Goal: Task Accomplishment & Management: Manage account settings

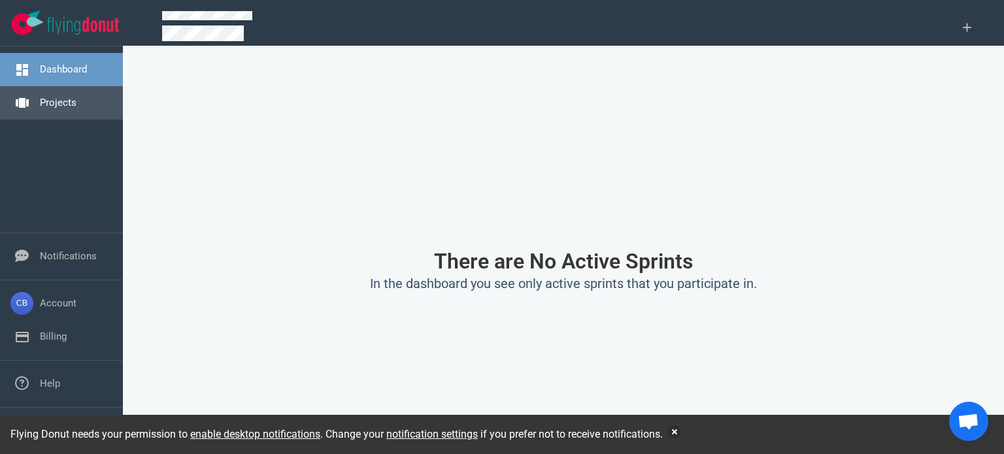
click at [63, 99] on link "Projects" at bounding box center [58, 103] width 37 height 12
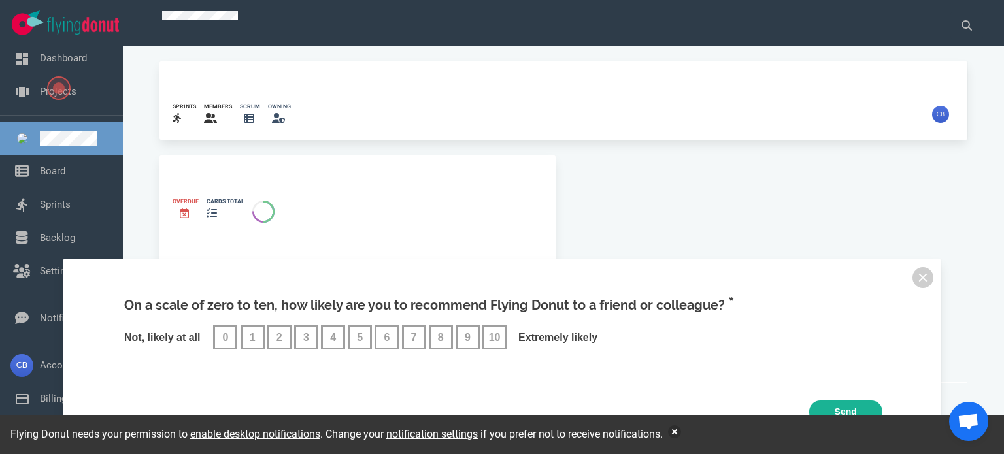
scroll to position [61, 0]
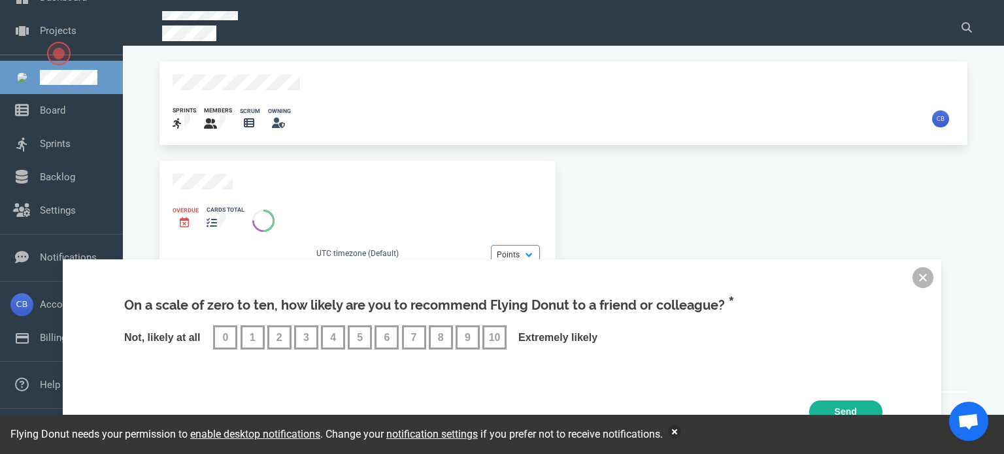
click at [916, 280] on button at bounding box center [923, 277] width 21 height 21
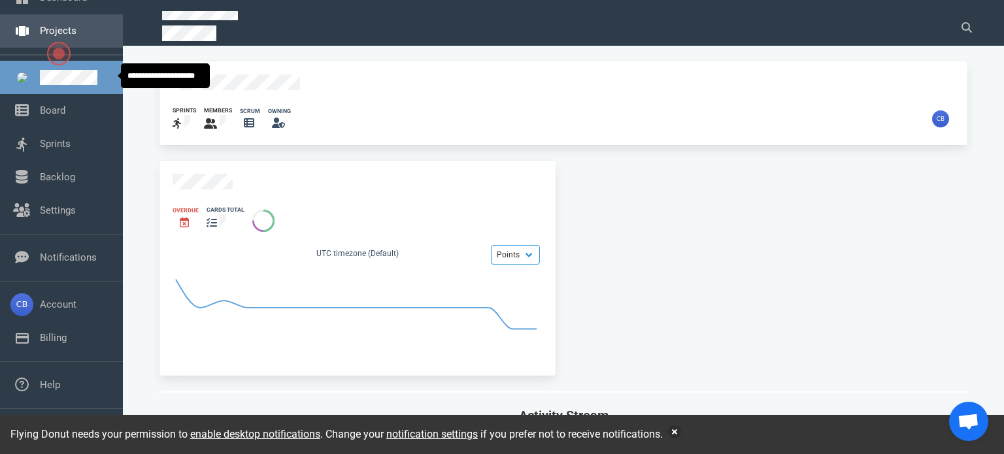
scroll to position [0, 0]
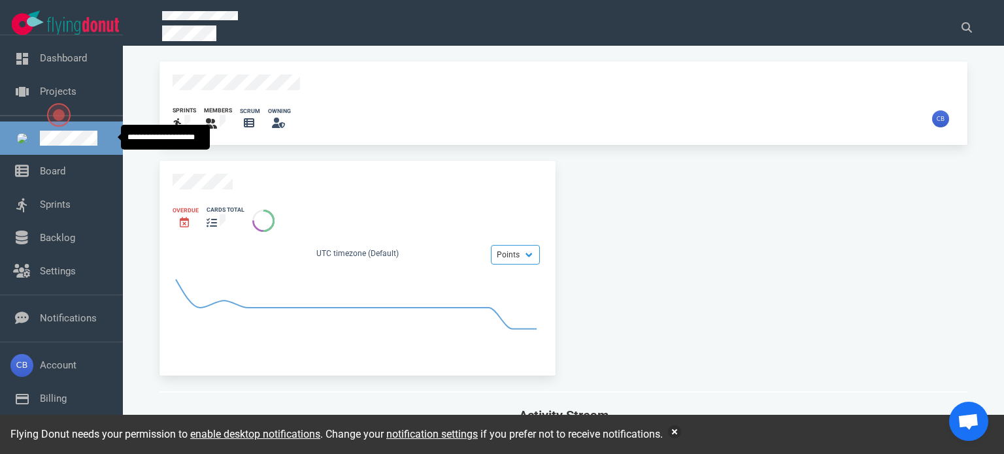
click at [72, 141] on link at bounding box center [76, 138] width 73 height 15
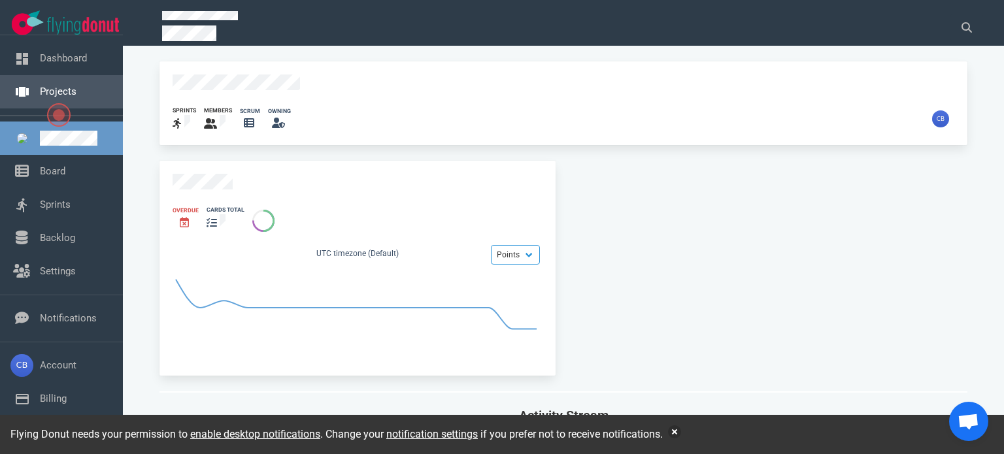
click at [40, 93] on link "Projects" at bounding box center [58, 92] width 37 height 12
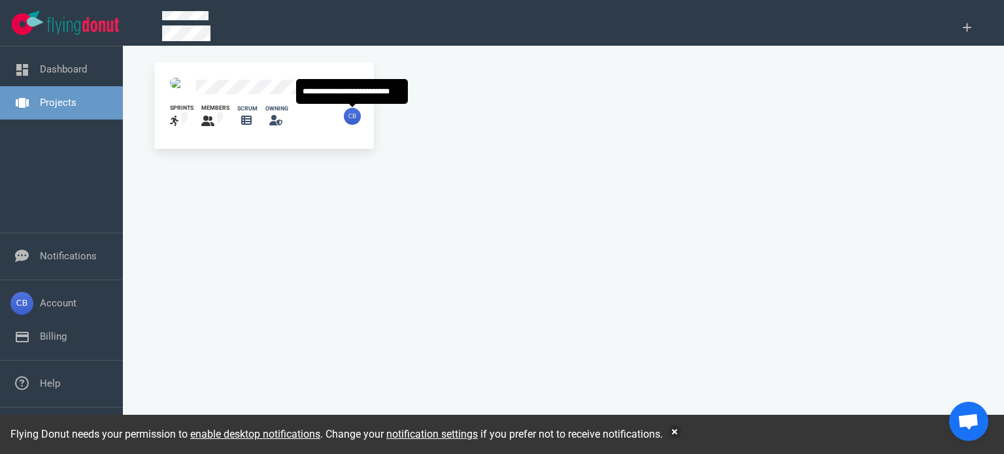
click at [362, 114] on div at bounding box center [358, 116] width 31 height 17
click at [350, 117] on img at bounding box center [352, 116] width 17 height 17
click at [329, 126] on div "sprints members scrum owning" at bounding box center [264, 116] width 204 height 41
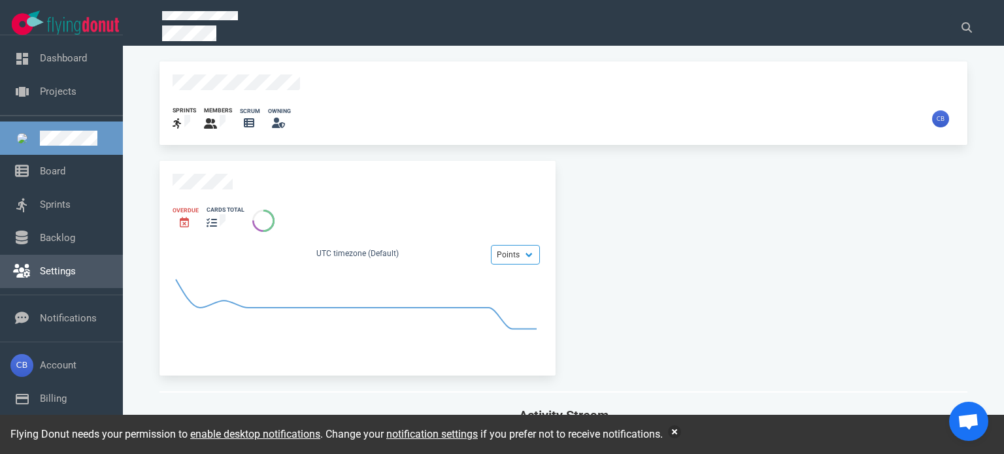
click at [56, 265] on link "Settings" at bounding box center [58, 271] width 36 height 12
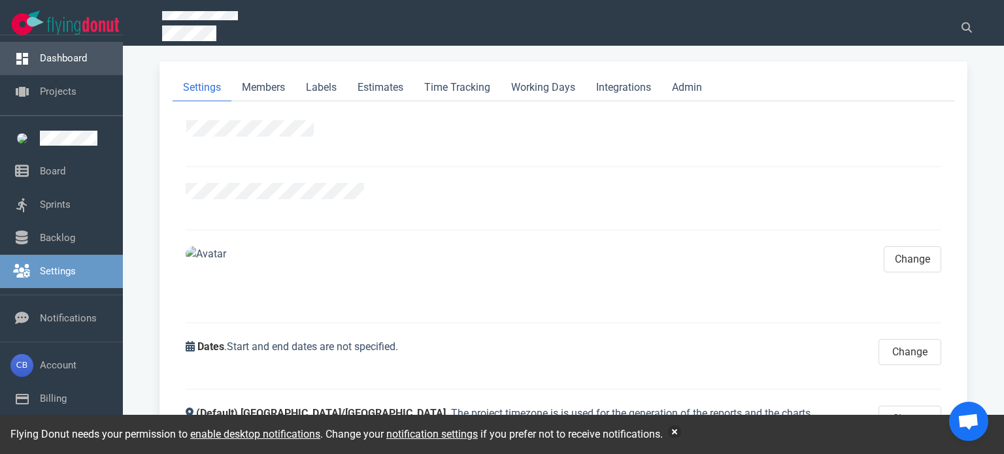
click at [75, 64] on link "Dashboard" at bounding box center [63, 58] width 47 height 12
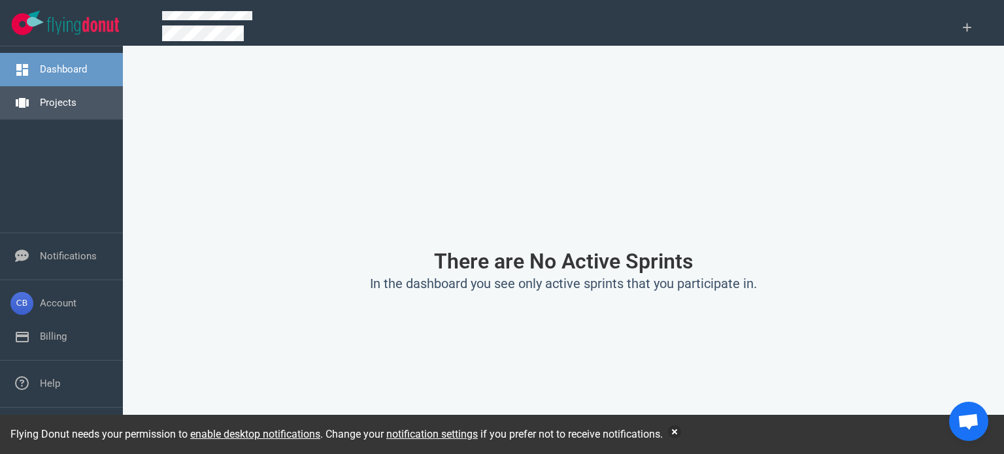
click at [50, 104] on link "Projects" at bounding box center [58, 103] width 37 height 12
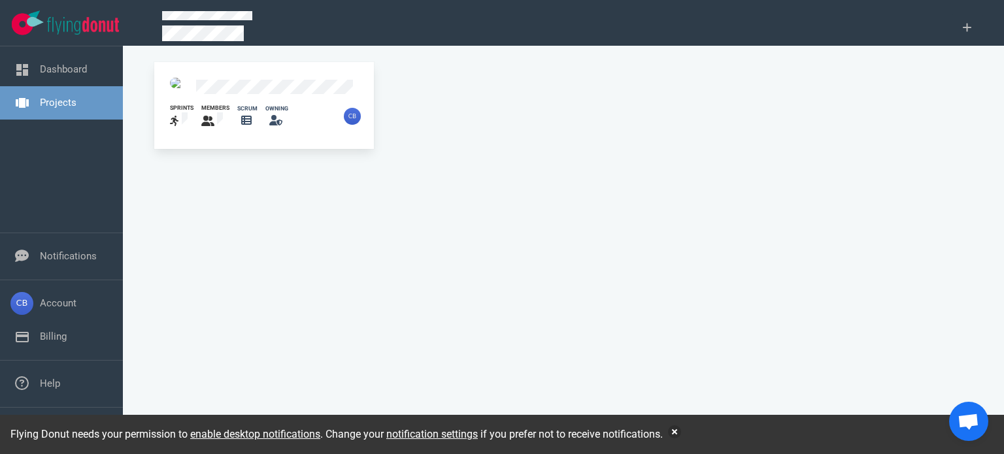
drag, startPoint x: 344, startPoint y: 96, endPoint x: 158, endPoint y: 210, distance: 218.8
click at [158, 210] on div "sprints members scrum owning" at bounding box center [563, 256] width 834 height 390
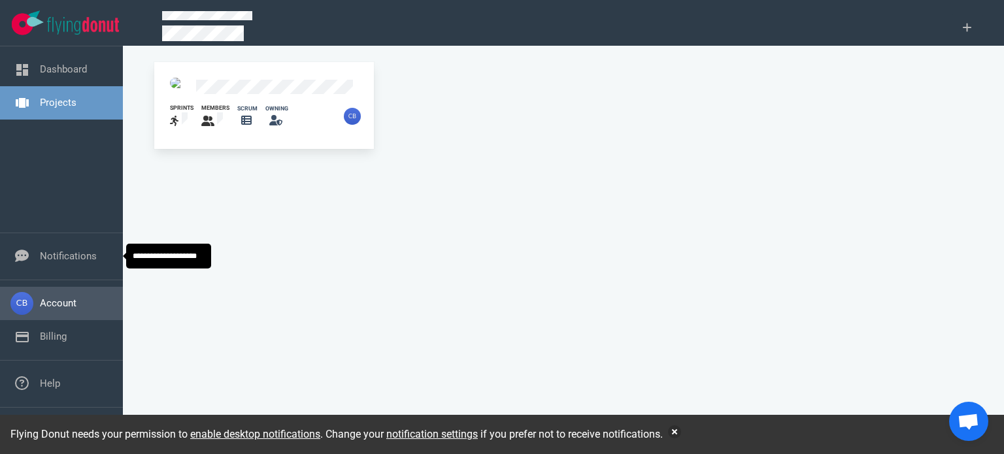
click at [69, 303] on link "Account" at bounding box center [58, 303] width 37 height 12
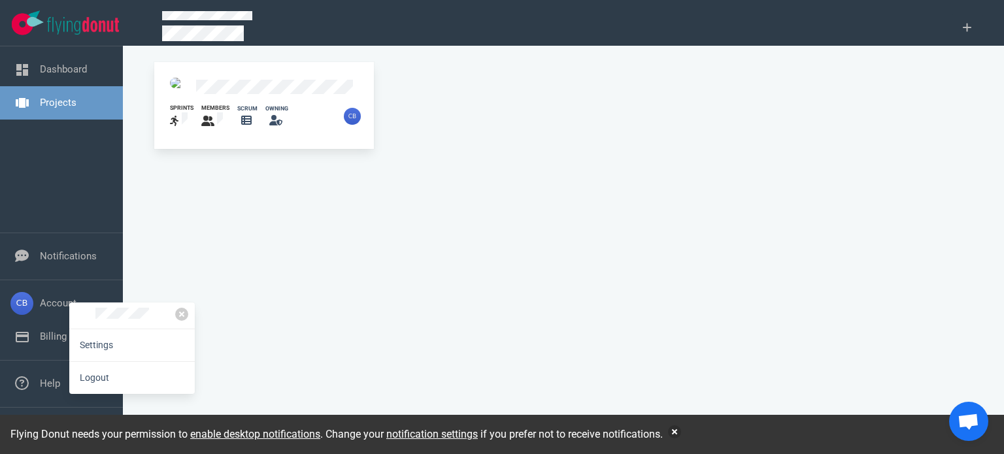
click at [201, 256] on div "sprints members scrum owning" at bounding box center [563, 256] width 834 height 390
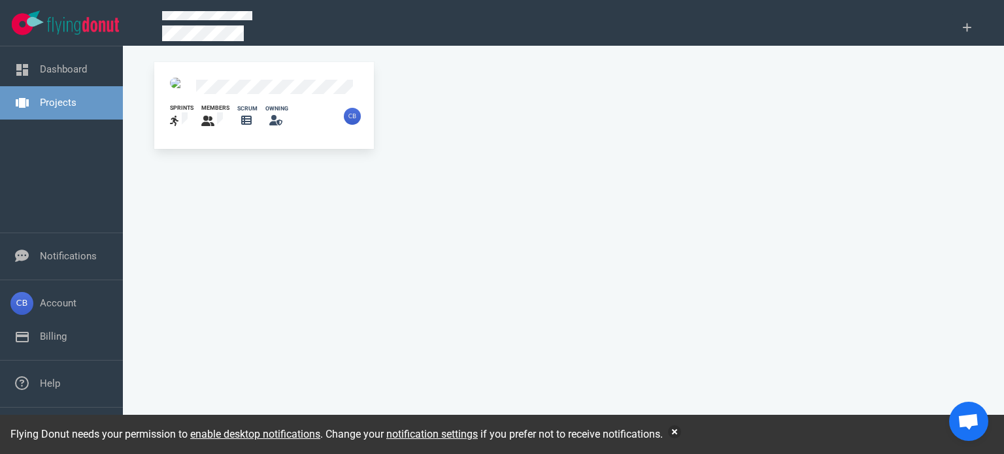
click at [76, 105] on link "Projects" at bounding box center [58, 103] width 37 height 12
click at [336, 113] on div at bounding box center [315, 117] width 55 height 16
click at [290, 96] on div "sprints members scrum owning" at bounding box center [264, 116] width 204 height 41
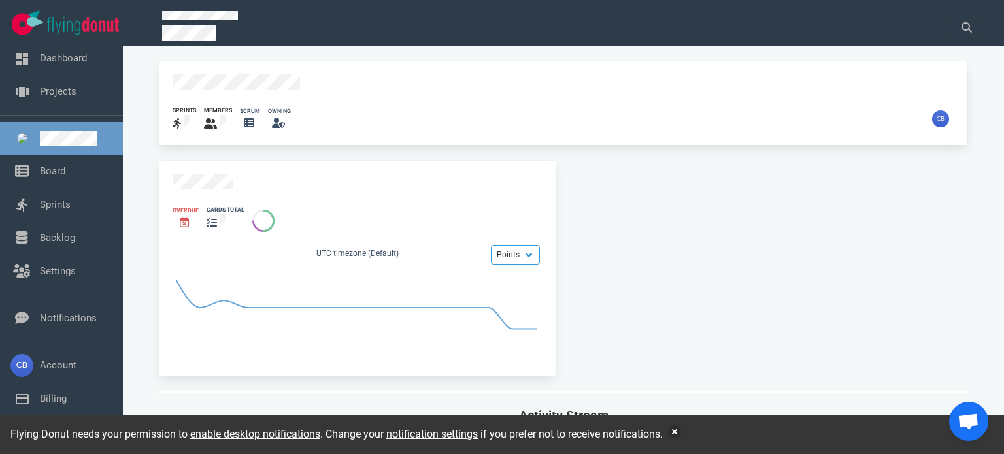
click at [177, 71] on div "sprints members scrum owning" at bounding box center [563, 103] width 808 height 84
click at [243, 71] on div "sprints members scrum owning" at bounding box center [563, 103] width 808 height 84
click at [209, 118] on icon at bounding box center [210, 123] width 13 height 10
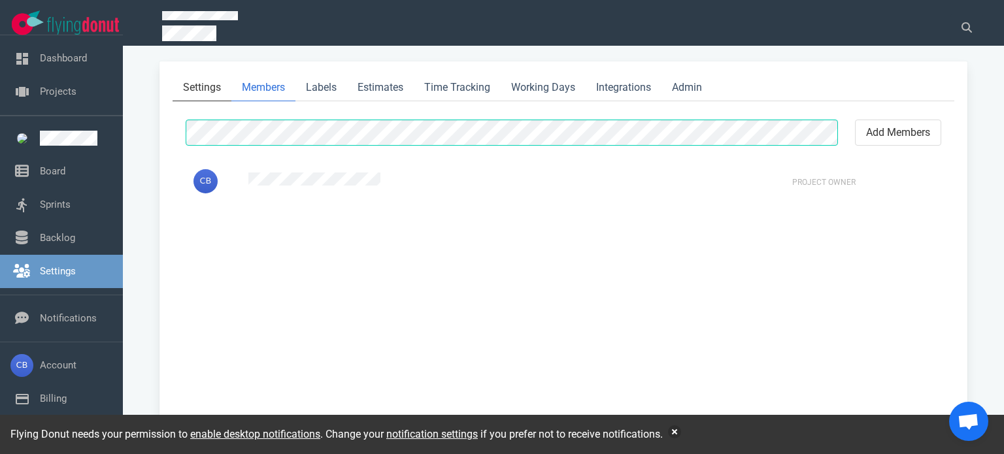
click at [192, 80] on link "Settings" at bounding box center [202, 88] width 59 height 27
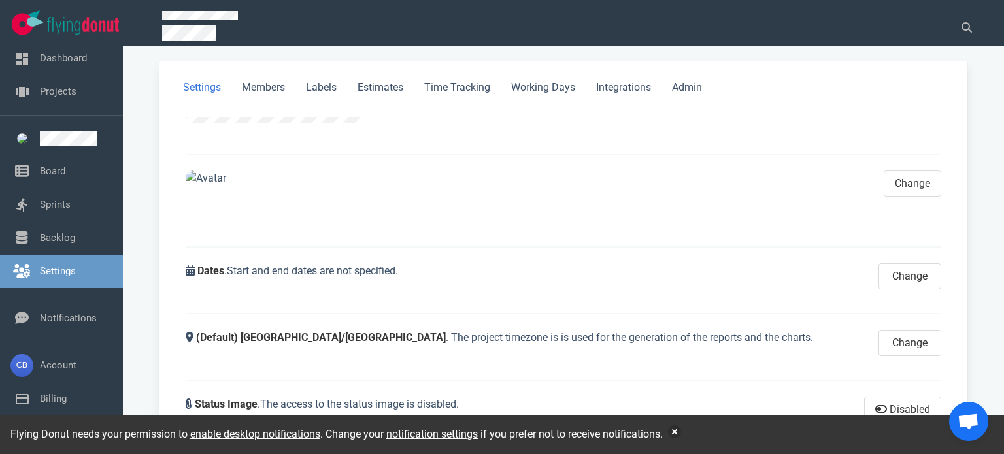
scroll to position [78, 0]
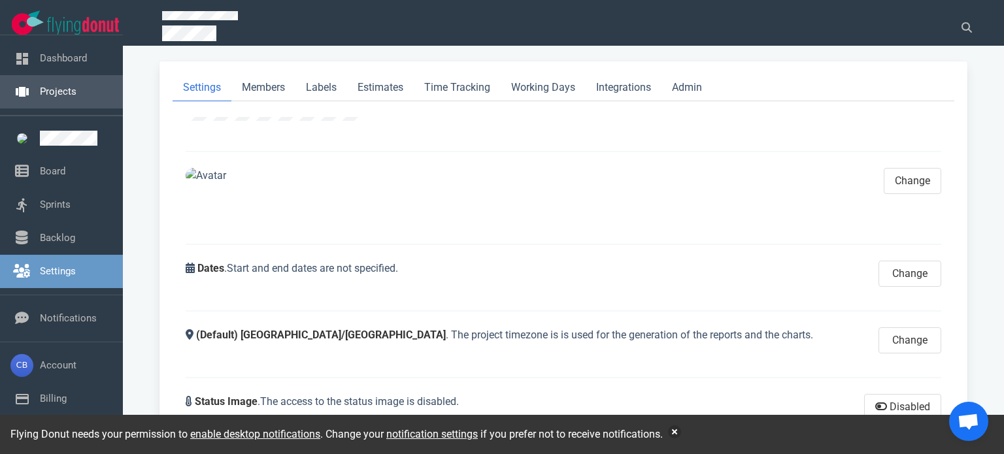
click at [61, 91] on link "Projects" at bounding box center [58, 92] width 37 height 12
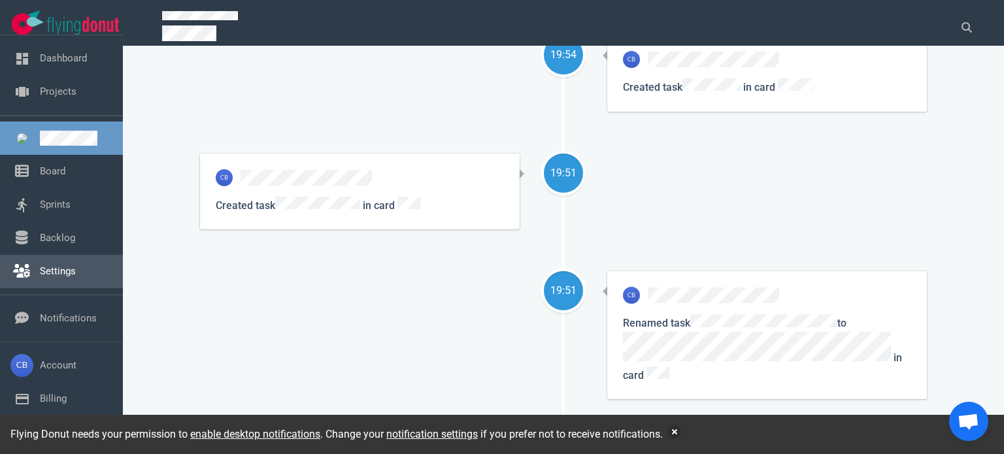
scroll to position [2092, 0]
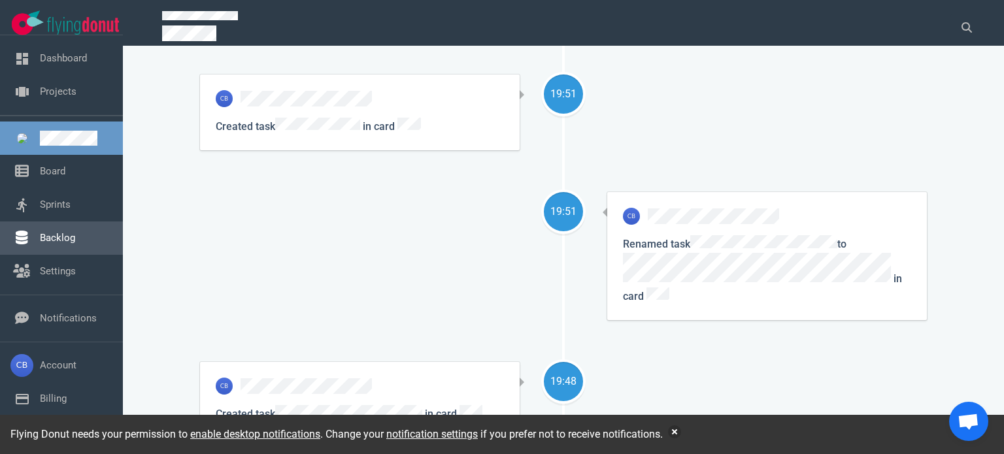
click at [47, 233] on link "Backlog" at bounding box center [57, 238] width 35 height 12
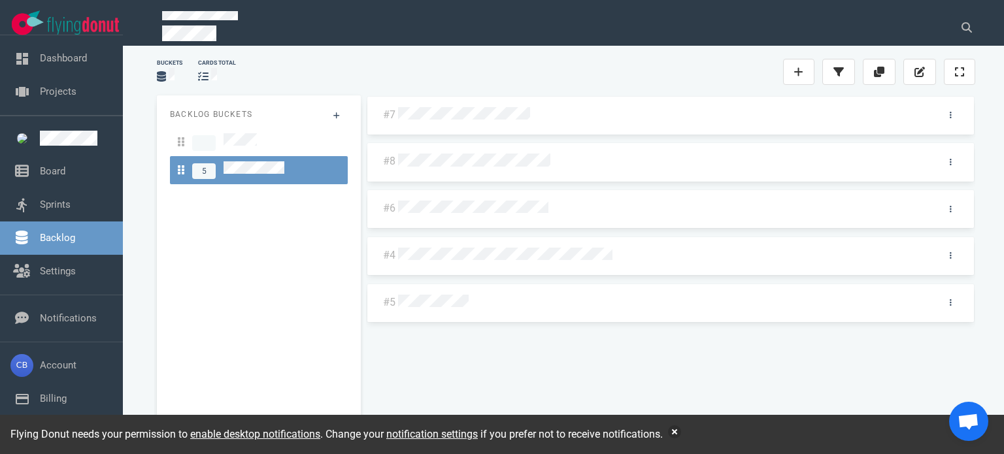
drag, startPoint x: 265, startPoint y: 159, endPoint x: 198, endPoint y: 229, distance: 97.1
click at [196, 252] on div "Backlog Buckets 5" at bounding box center [259, 266] width 204 height 343
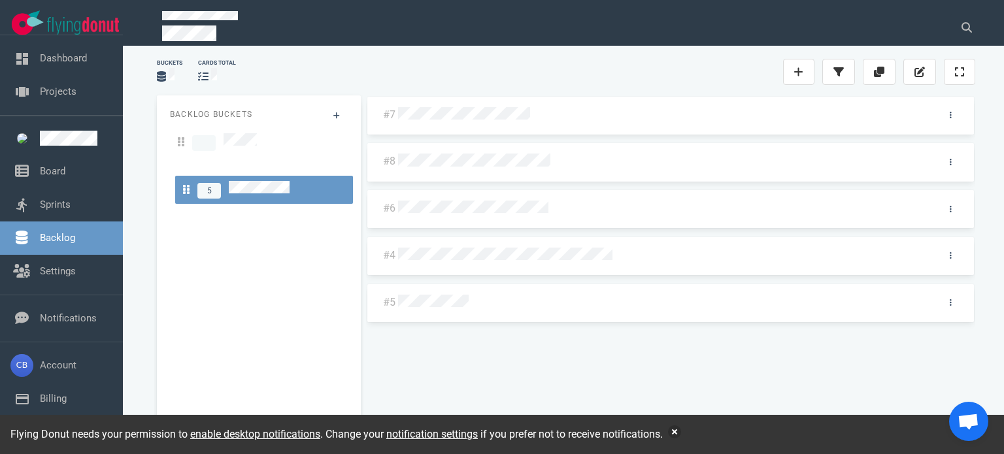
drag, startPoint x: 178, startPoint y: 167, endPoint x: 183, endPoint y: 182, distance: 15.9
click at [183, 186] on div "Backlog Buckets 5 5" at bounding box center [259, 266] width 204 height 343
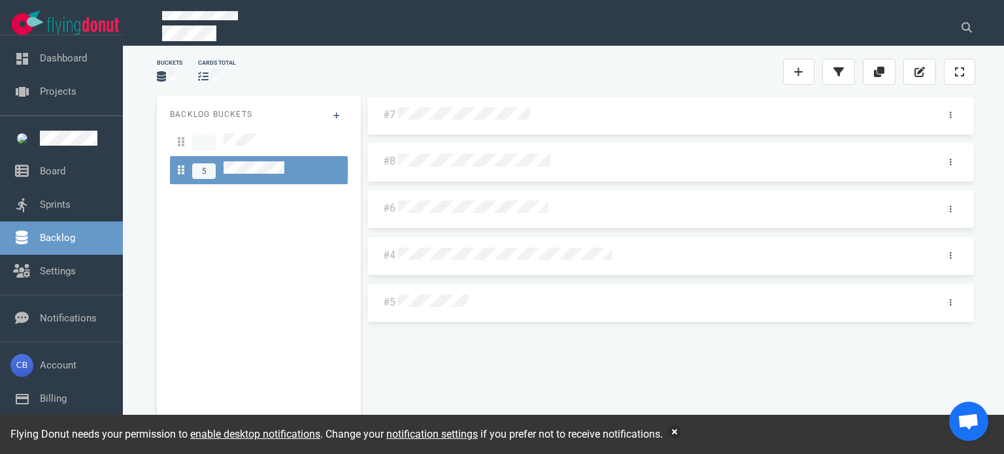
drag, startPoint x: 267, startPoint y: 175, endPoint x: 290, endPoint y: 165, distance: 24.9
drag, startPoint x: 290, startPoint y: 165, endPoint x: 275, endPoint y: 137, distance: 31.3
click at [275, 137] on div at bounding box center [259, 142] width 162 height 18
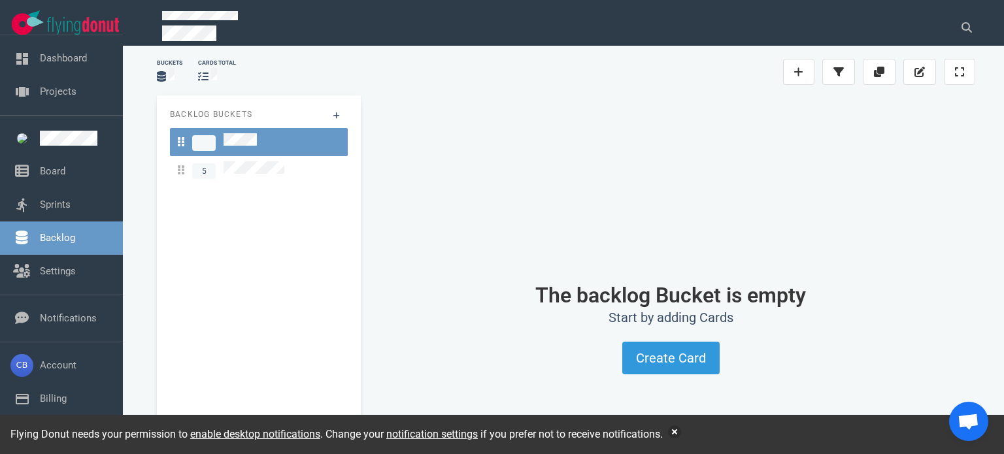
drag, startPoint x: 289, startPoint y: 142, endPoint x: 305, endPoint y: 80, distance: 63.6
click at [321, 78] on div at bounding box center [379, 72] width 270 height 16
click at [926, 69] on button at bounding box center [919, 72] width 33 height 26
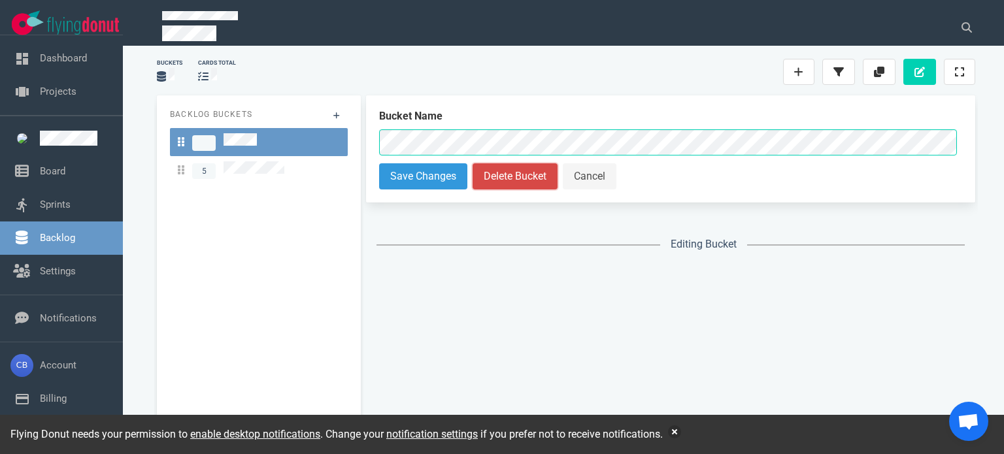
click at [510, 182] on button "Delete Bucket" at bounding box center [515, 176] width 85 height 26
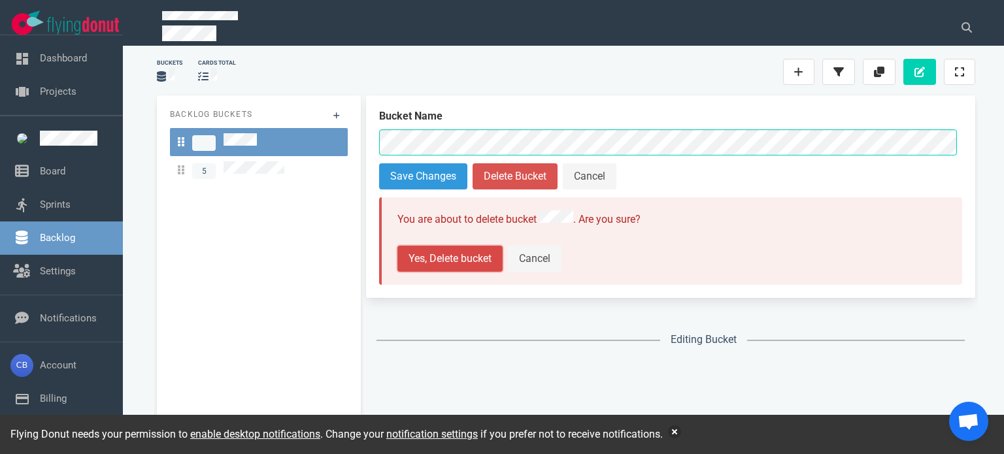
click at [473, 248] on button "Yes, Delete bucket" at bounding box center [449, 259] width 105 height 26
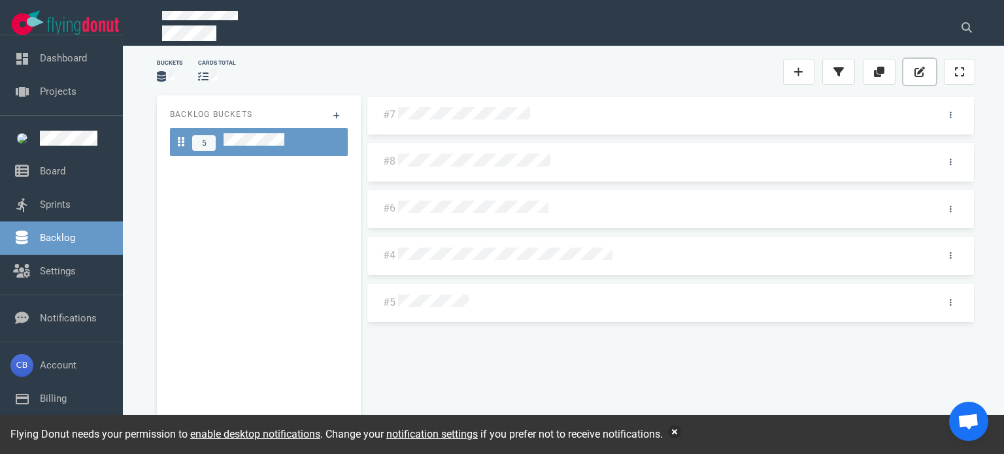
drag, startPoint x: 329, startPoint y: 152, endPoint x: 918, endPoint y: 67, distance: 594.3
click at [918, 67] on icon at bounding box center [919, 72] width 10 height 10
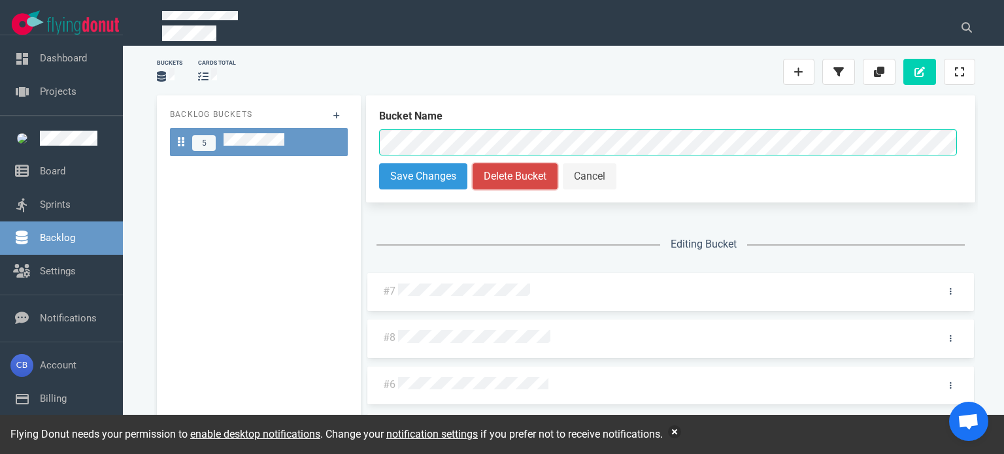
click at [527, 179] on button "Delete Bucket" at bounding box center [515, 176] width 85 height 26
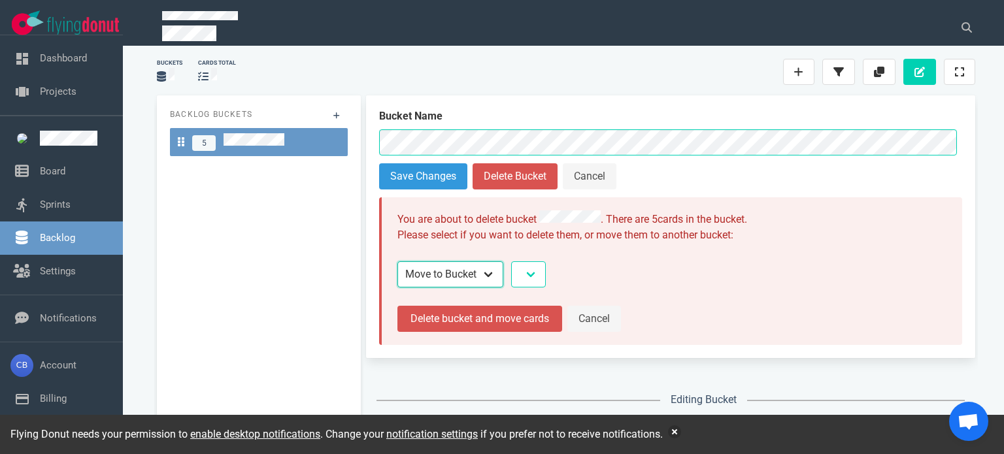
click at [489, 273] on select "Move to Bucket Delete Cards" at bounding box center [450, 274] width 106 height 26
select select "delete"
click at [397, 261] on select "Move to Bucket Delete Cards" at bounding box center [450, 274] width 106 height 26
click at [531, 312] on button "Delete bucket and all cards" at bounding box center [479, 319] width 165 height 26
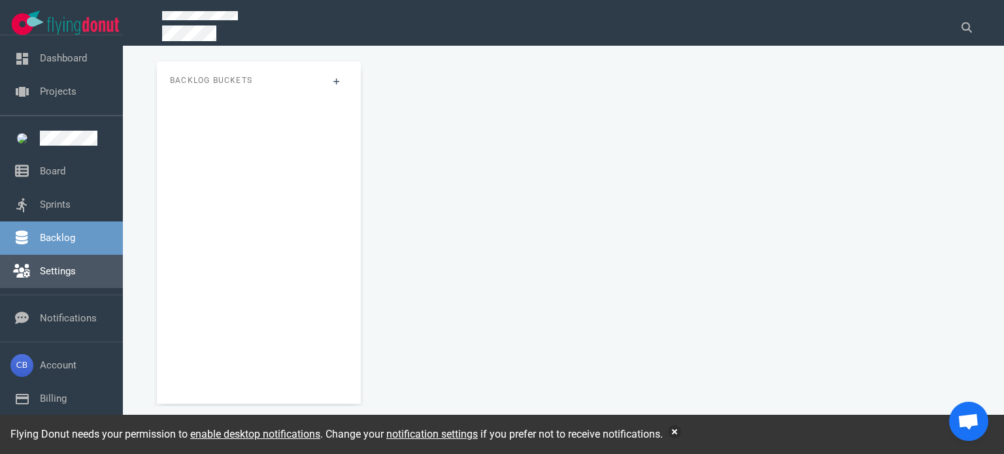
click at [48, 271] on link "Settings" at bounding box center [58, 271] width 36 height 12
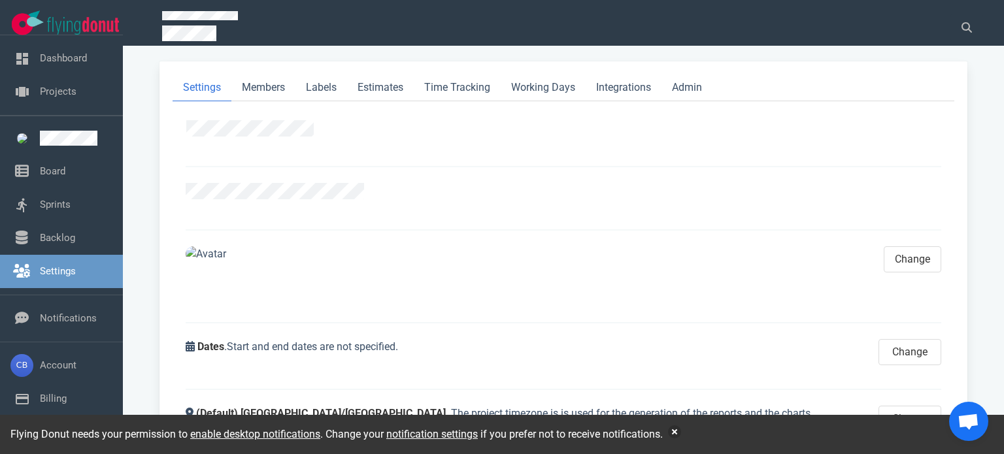
scroll to position [78, 0]
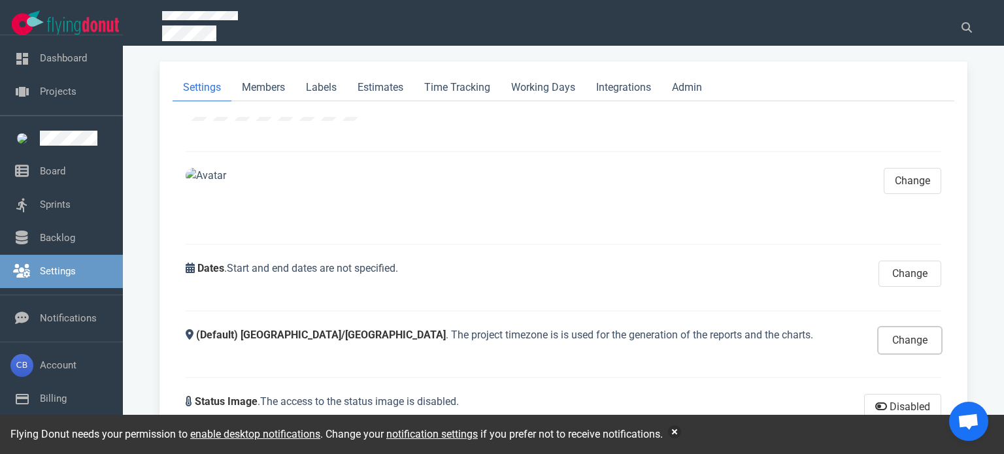
click at [909, 342] on button "Change" at bounding box center [910, 340] width 63 height 26
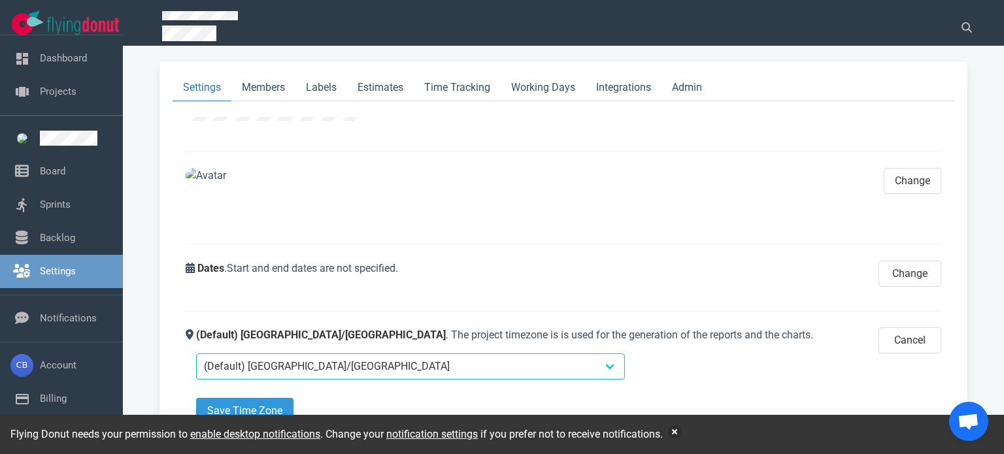
click at [403, 361] on div "(Default) [GEOGRAPHIC_DATA]/[GEOGRAPHIC_DATA] [GEOGRAPHIC_DATA] / [GEOGRAPHIC_D…" at bounding box center [529, 367] width 667 height 26
click at [390, 368] on select "(Default) [GEOGRAPHIC_DATA]/[GEOGRAPHIC_DATA] [GEOGRAPHIC_DATA] / [GEOGRAPHIC_D…" at bounding box center [410, 367] width 429 height 26
select select "America/Los_Angeles"
click at [196, 354] on select "(Default) [GEOGRAPHIC_DATA]/[GEOGRAPHIC_DATA] [GEOGRAPHIC_DATA] / [GEOGRAPHIC_D…" at bounding box center [410, 367] width 429 height 26
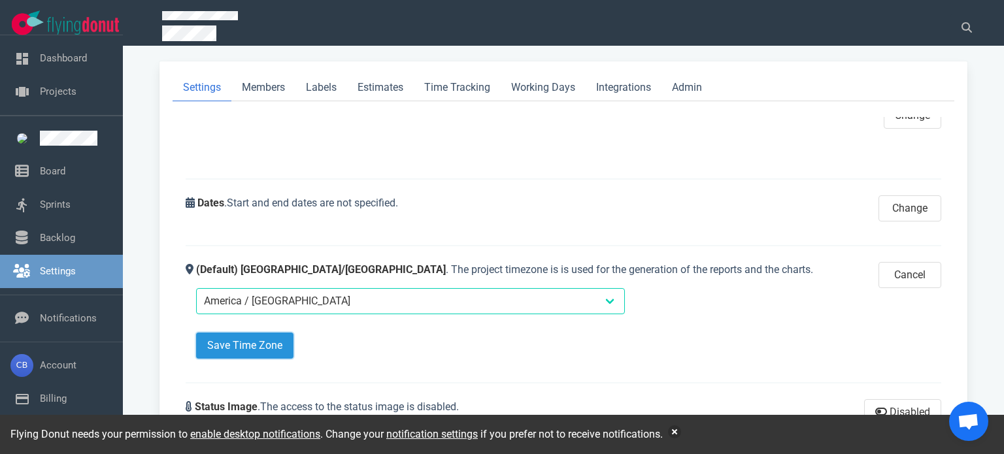
click at [250, 350] on button "Save Time Zone" at bounding box center [244, 346] width 97 height 26
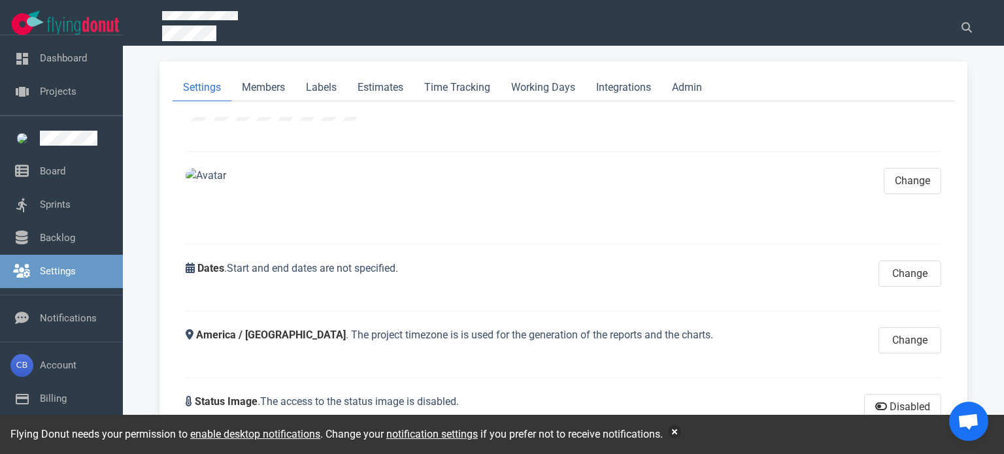
click at [207, 182] on img at bounding box center [212, 176] width 52 height 16
click at [633, 83] on link "Integrations" at bounding box center [624, 88] width 76 height 27
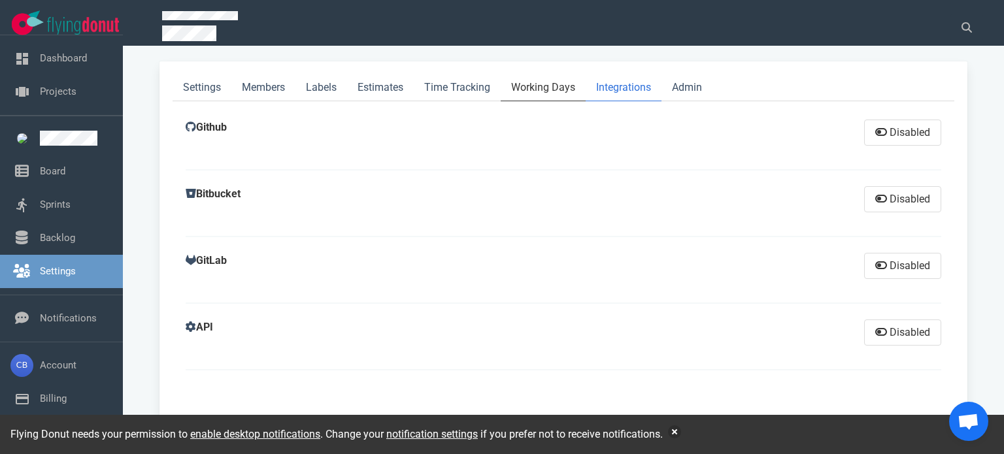
click at [554, 86] on link "Working Days" at bounding box center [543, 88] width 85 height 27
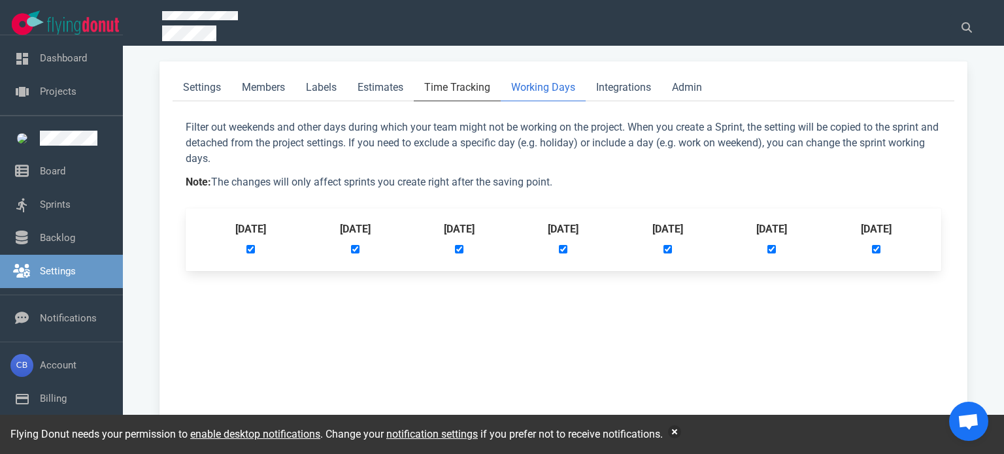
click at [446, 84] on link "Time Tracking" at bounding box center [457, 88] width 87 height 27
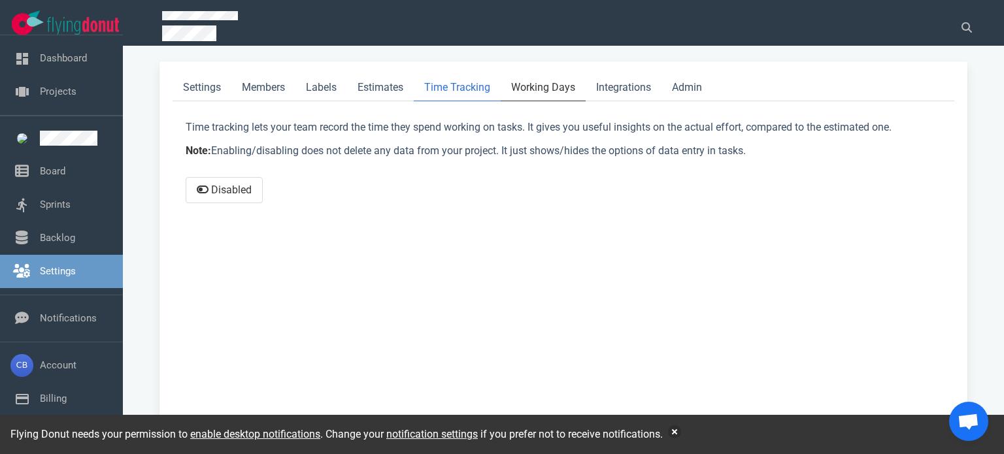
click at [541, 86] on link "Working Days" at bounding box center [543, 88] width 85 height 27
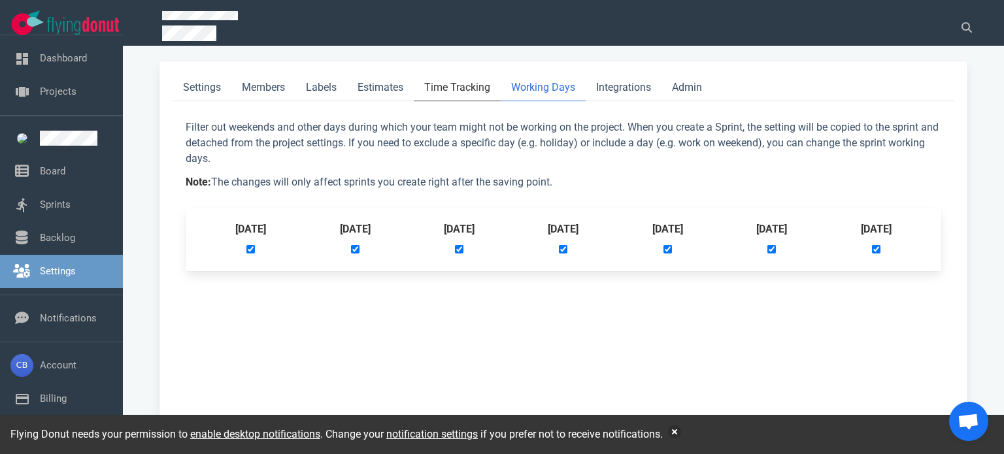
click at [463, 83] on link "Time Tracking" at bounding box center [457, 88] width 87 height 27
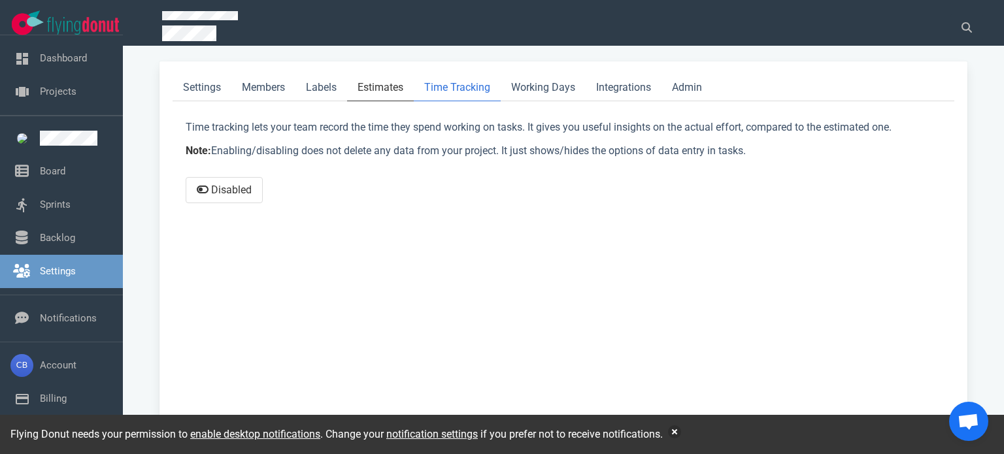
click at [387, 86] on link "Estimates" at bounding box center [380, 88] width 67 height 27
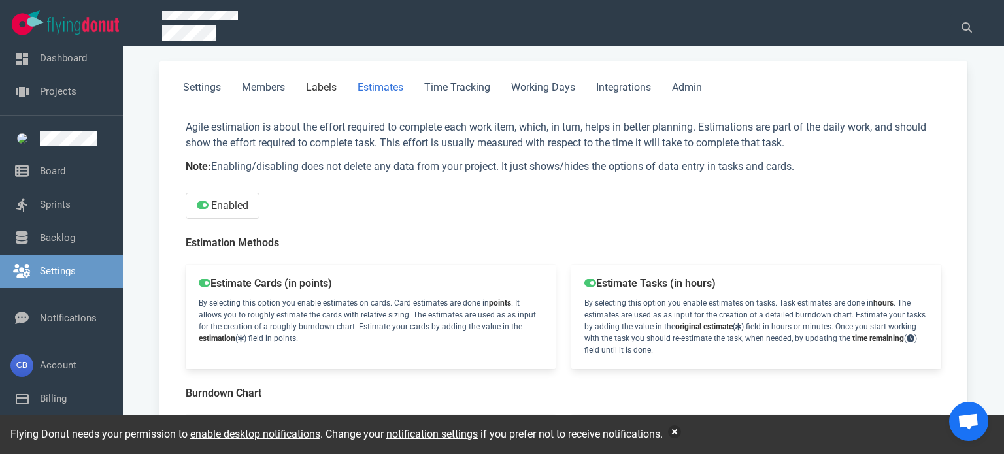
click at [329, 88] on link "Labels" at bounding box center [321, 88] width 52 height 27
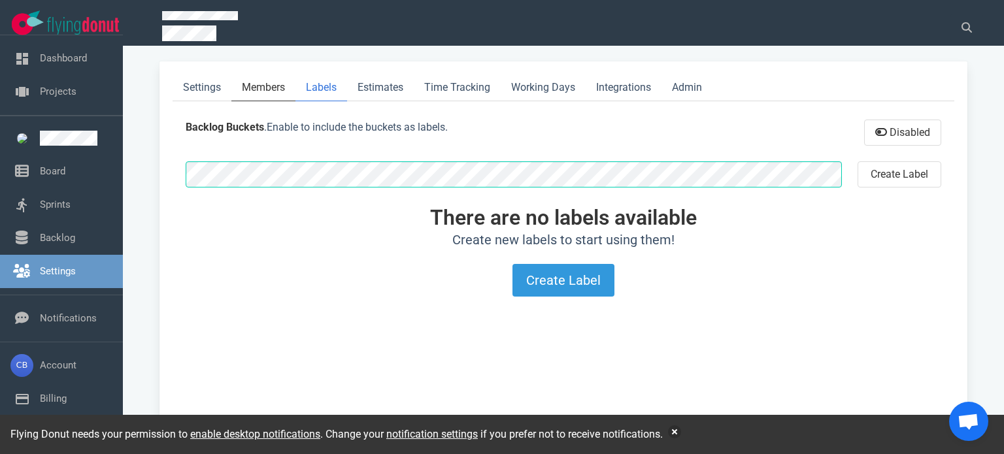
click at [286, 88] on link "Members" at bounding box center [263, 88] width 64 height 27
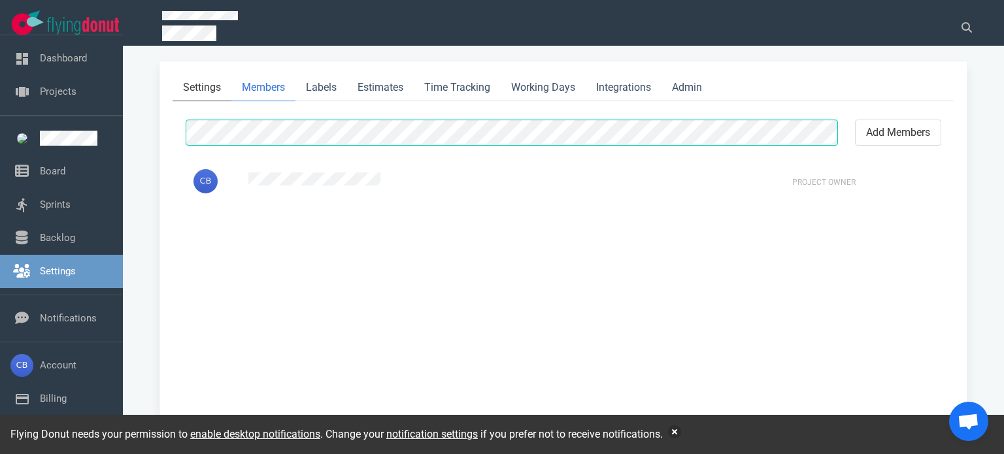
click at [214, 88] on link "Settings" at bounding box center [202, 88] width 59 height 27
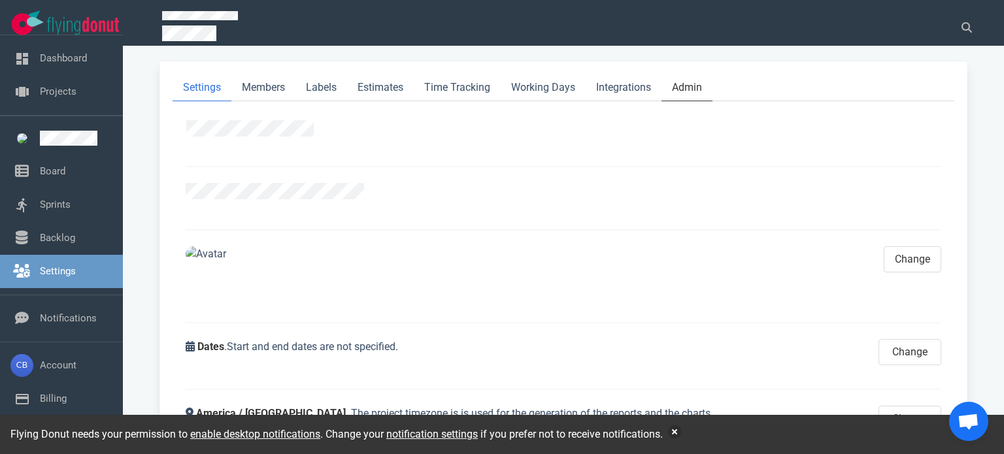
click at [672, 89] on link "Admin" at bounding box center [686, 88] width 51 height 27
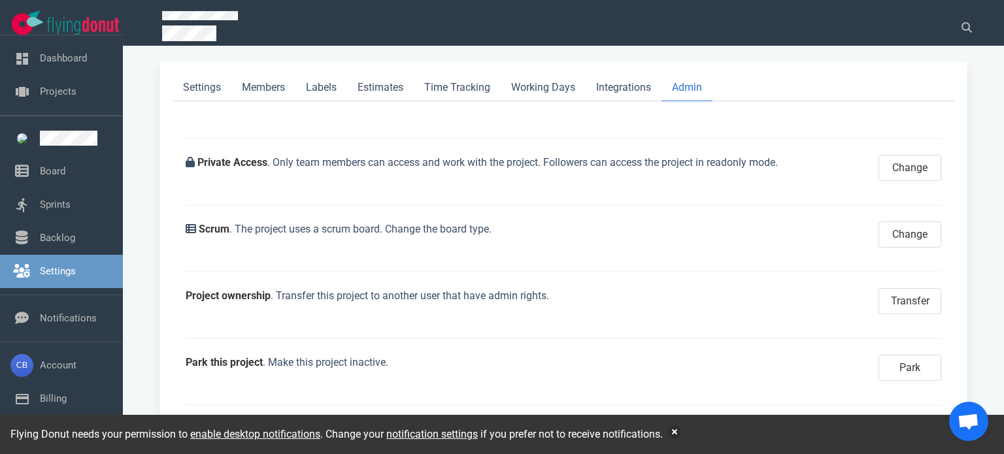
scroll to position [58, 0]
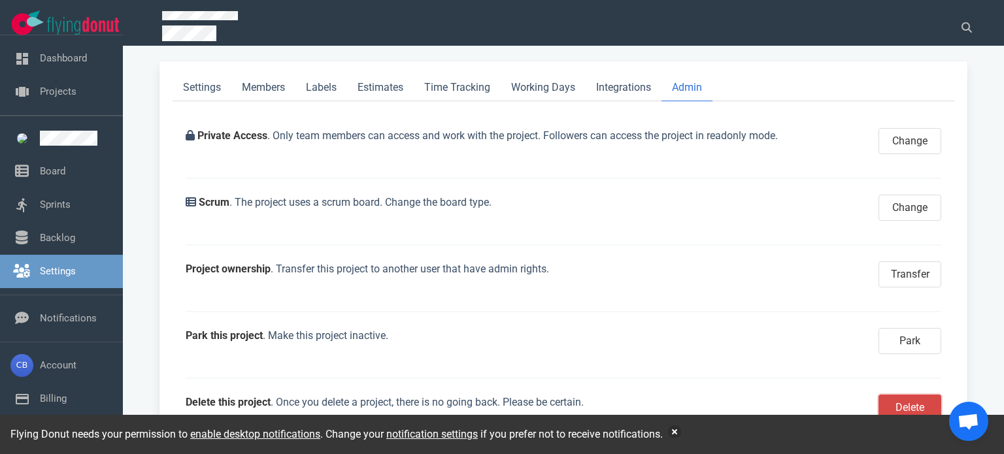
click at [908, 402] on button "Delete" at bounding box center [910, 408] width 63 height 26
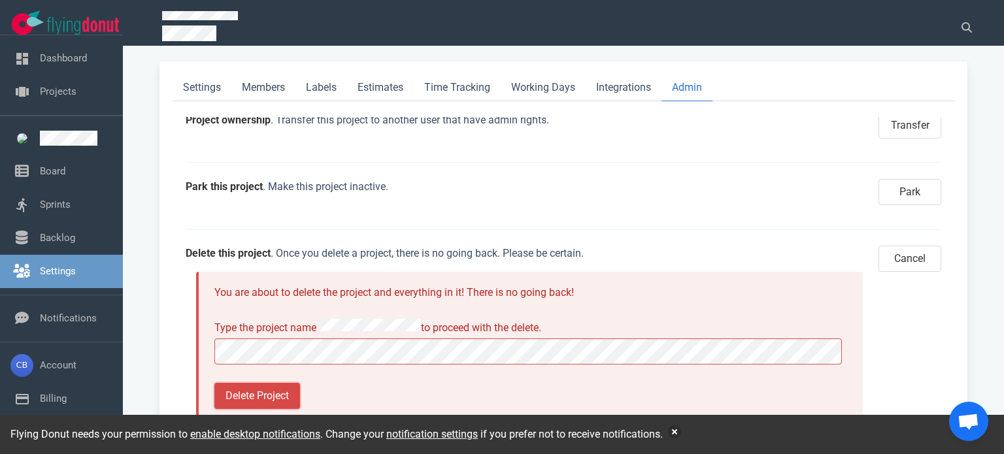
click at [286, 384] on button "Delete Project" at bounding box center [257, 396] width 86 height 26
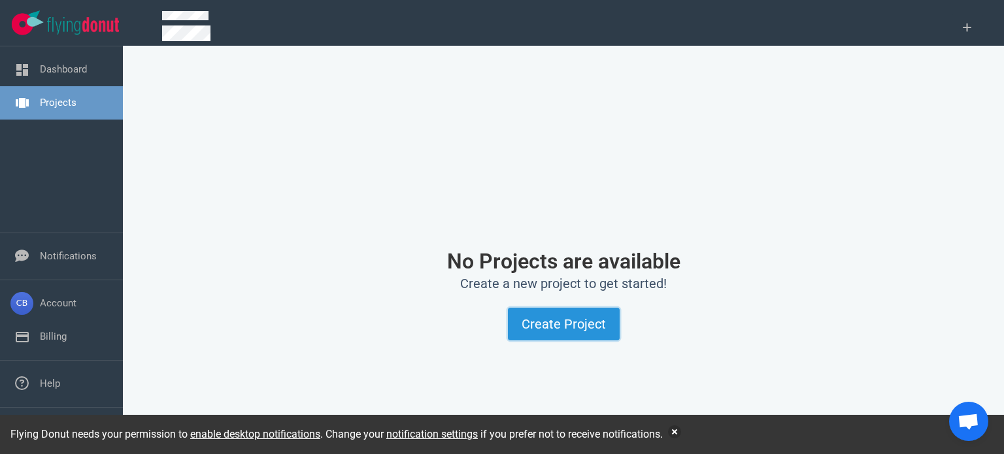
click at [568, 335] on button "Create Project" at bounding box center [564, 324] width 112 height 33
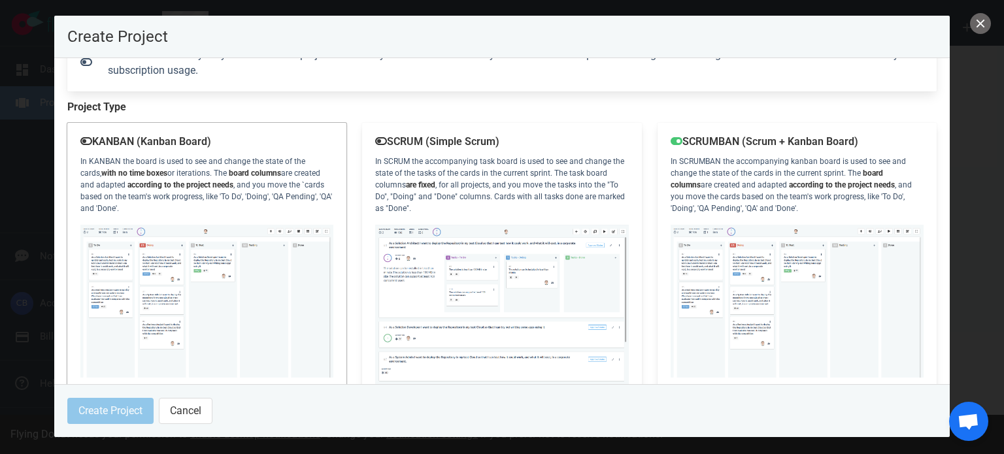
scroll to position [196, 0]
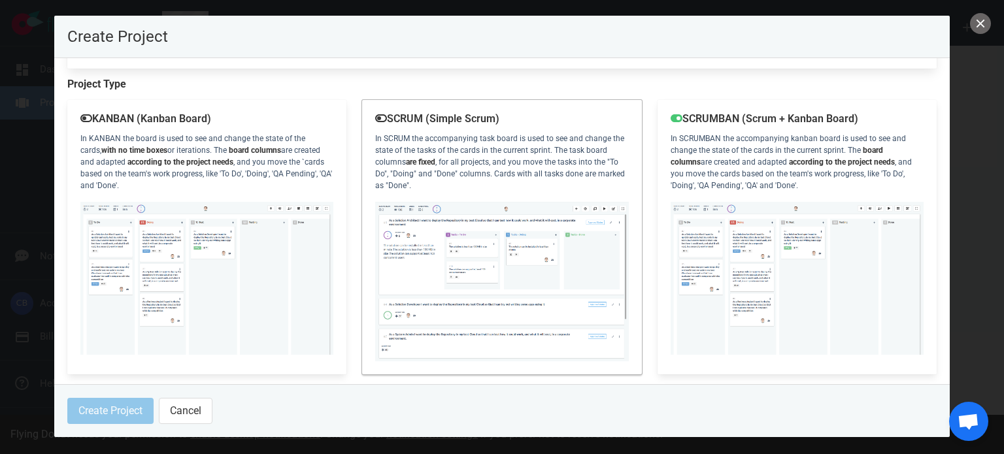
click at [524, 218] on img at bounding box center [501, 281] width 253 height 159
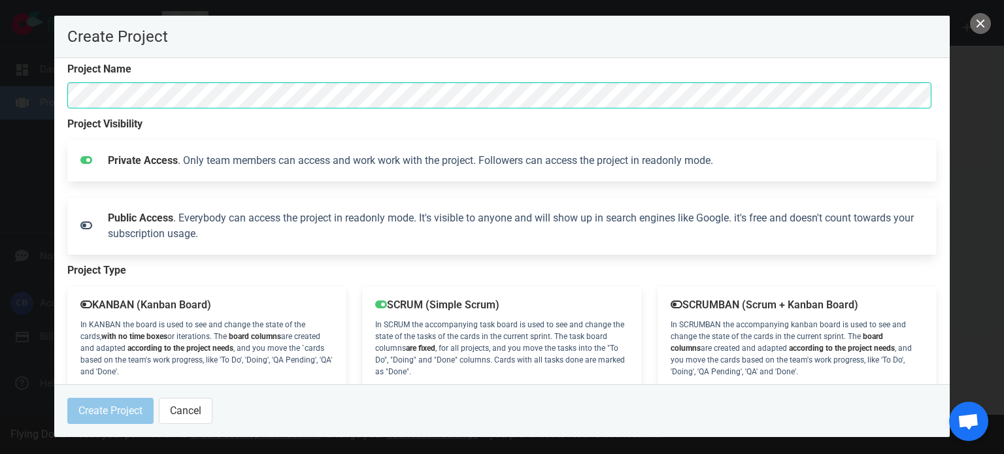
scroll to position [0, 0]
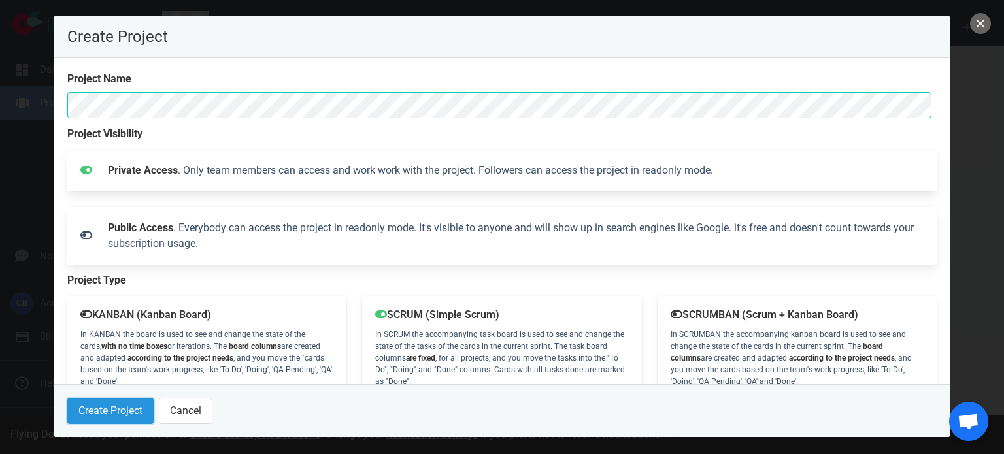
click at [124, 403] on button "Create Project" at bounding box center [110, 411] width 86 height 26
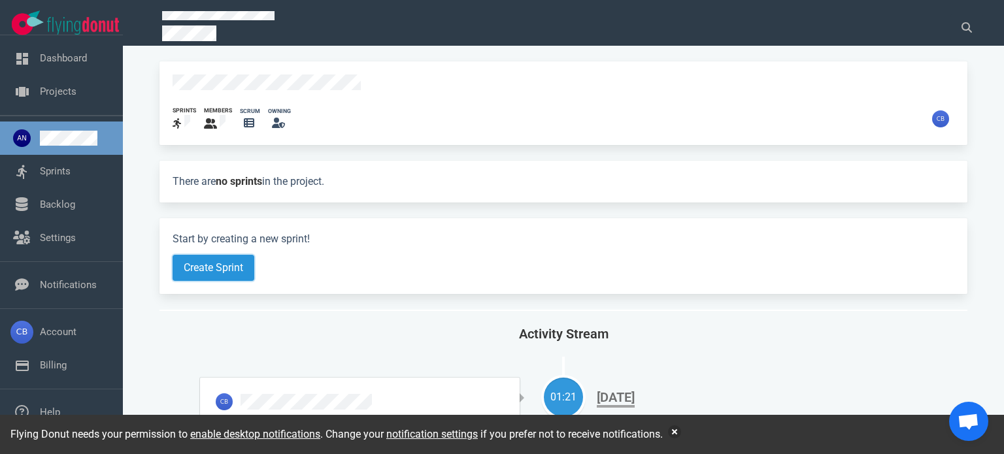
click at [237, 264] on button "Create Sprint" at bounding box center [214, 268] width 82 height 26
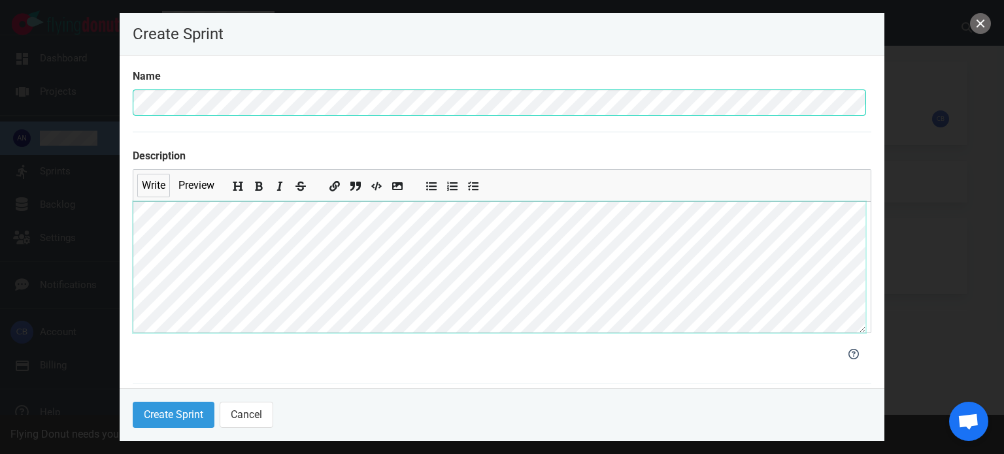
click at [78, 207] on div "Create Sprint Name Description Write Preview Dates [DATE] Mo Tu We Th Fr Sa Su …" at bounding box center [502, 227] width 1004 height 454
click at [435, 186] on icon "Add unordered list" at bounding box center [432, 186] width 10 height 8
click at [431, 182] on icon "Add unordered list" at bounding box center [432, 187] width 10 height 10
click at [205, 407] on button "Create Sprint" at bounding box center [174, 415] width 82 height 26
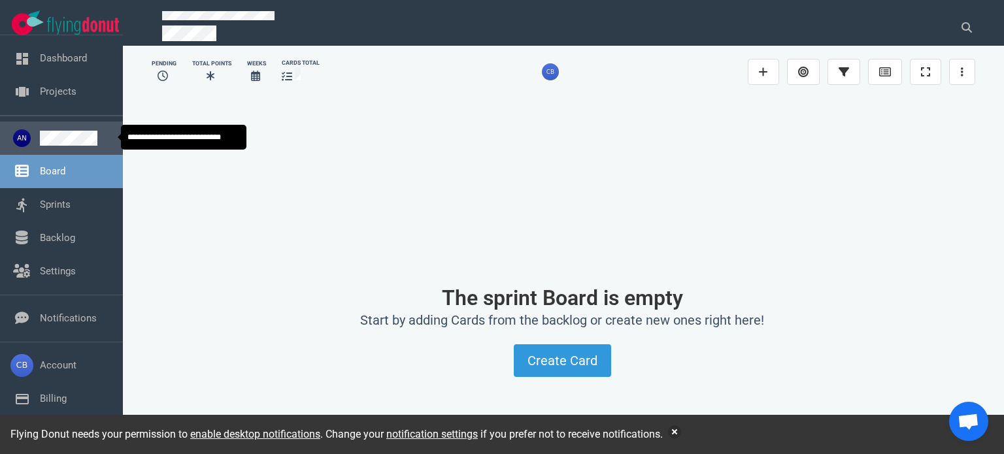
click at [78, 135] on link at bounding box center [76, 138] width 73 height 15
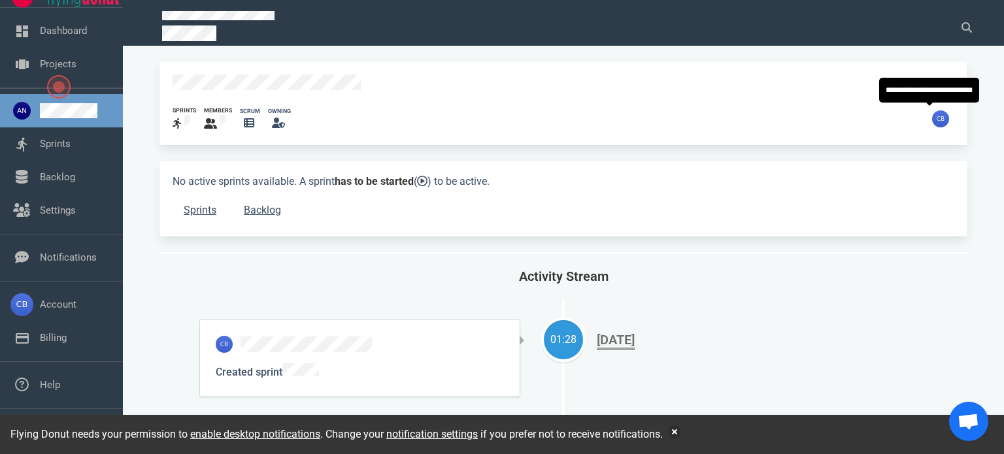
click at [932, 116] on img at bounding box center [940, 118] width 17 height 17
drag, startPoint x: 672, startPoint y: 99, endPoint x: 437, endPoint y: 92, distance: 235.4
click at [671, 99] on div "sprints members scrum owning" at bounding box center [563, 103] width 808 height 84
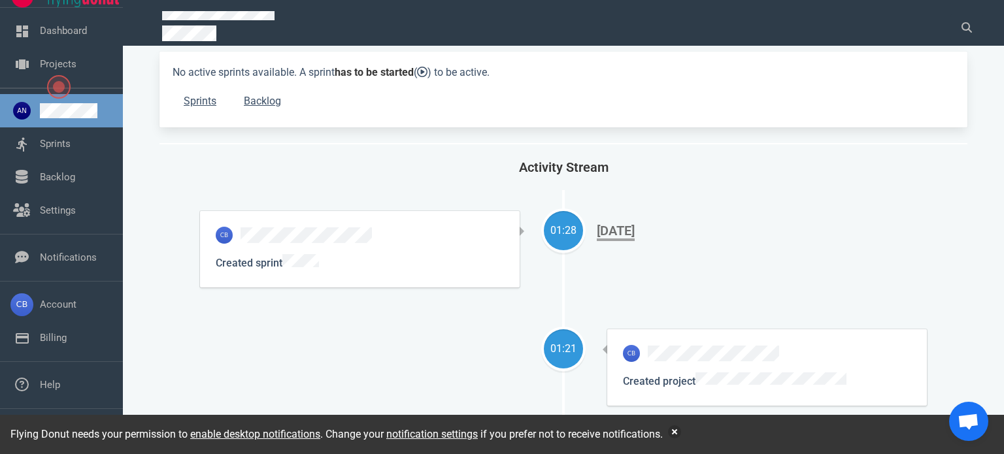
scroll to position [189, 0]
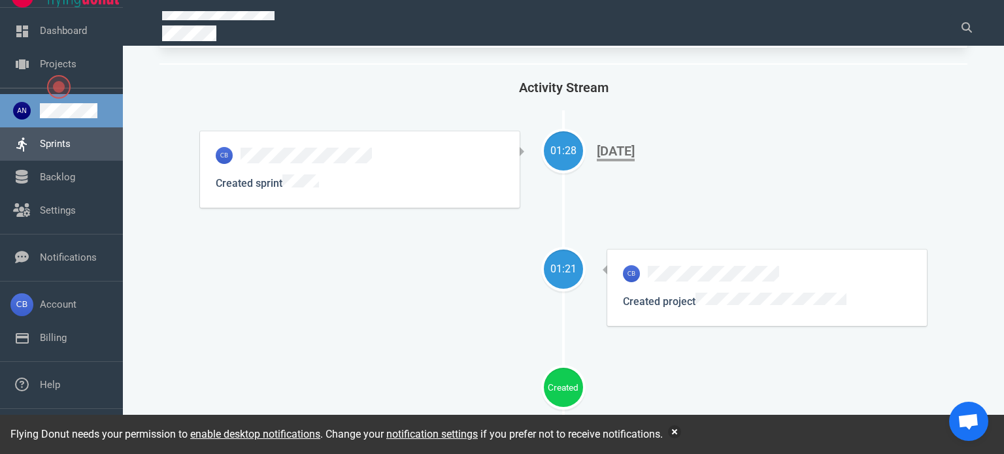
click at [56, 150] on link "Sprints" at bounding box center [55, 144] width 31 height 12
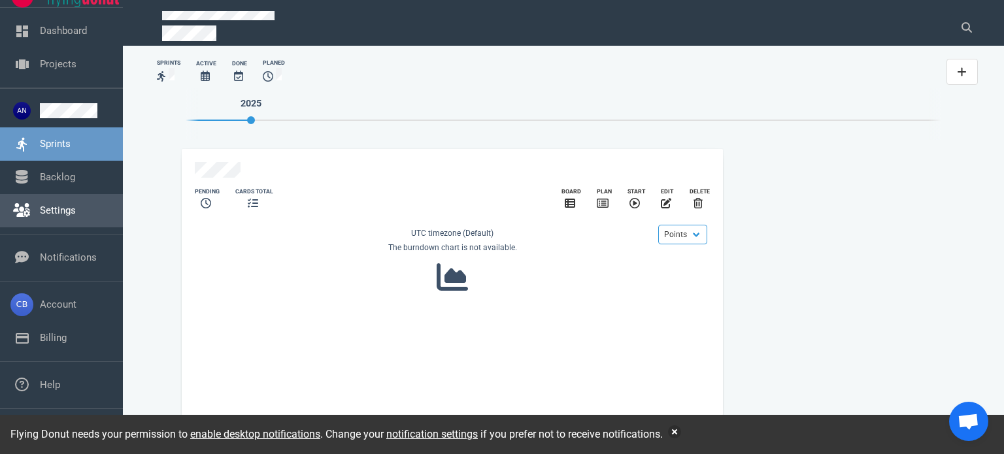
click at [69, 206] on link "Settings" at bounding box center [58, 211] width 36 height 12
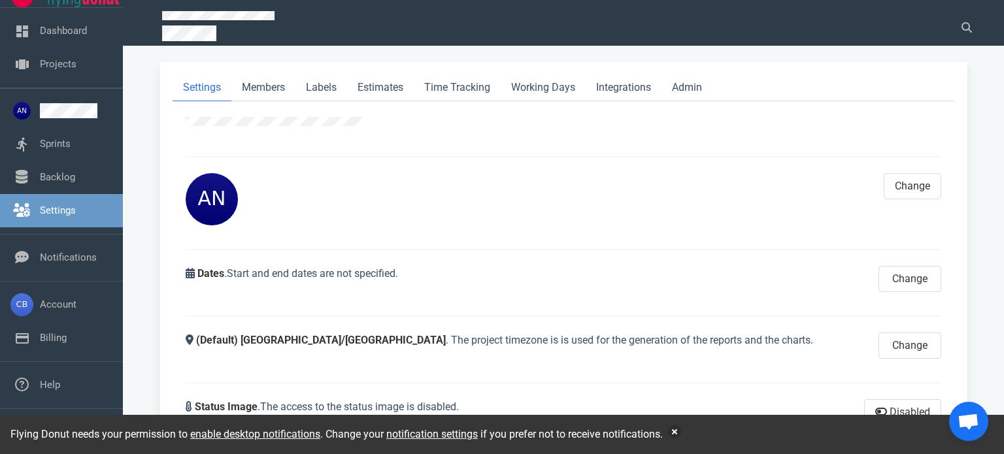
scroll to position [78, 0]
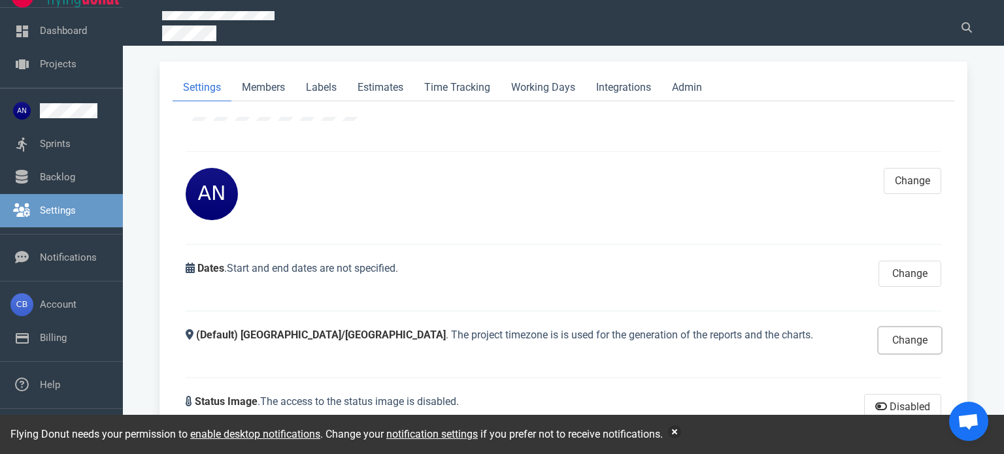
click at [886, 337] on button "Change" at bounding box center [910, 340] width 63 height 26
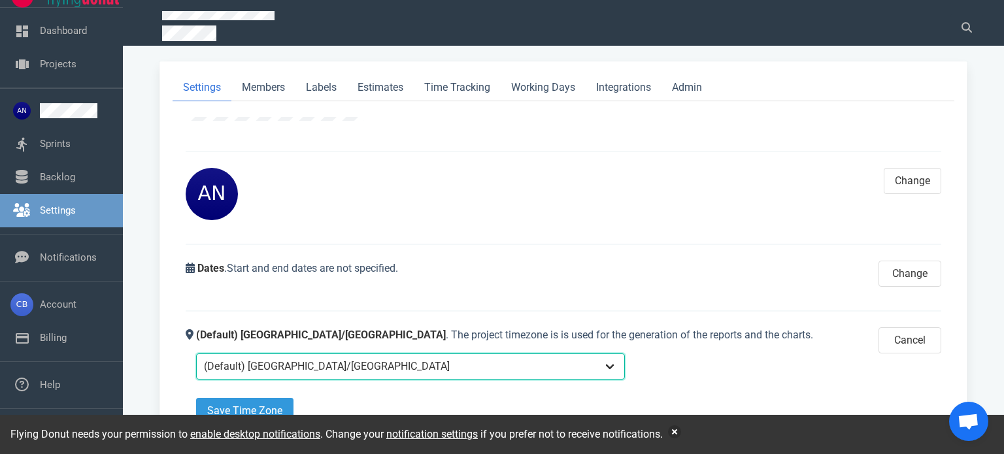
click at [343, 363] on select "(Default) [GEOGRAPHIC_DATA]/[GEOGRAPHIC_DATA] [GEOGRAPHIC_DATA] / [GEOGRAPHIC_D…" at bounding box center [410, 367] width 429 height 26
select select "America/Los_Angeles"
click at [196, 354] on select "(Default) [GEOGRAPHIC_DATA]/[GEOGRAPHIC_DATA] [GEOGRAPHIC_DATA] / [GEOGRAPHIC_D…" at bounding box center [410, 367] width 429 height 26
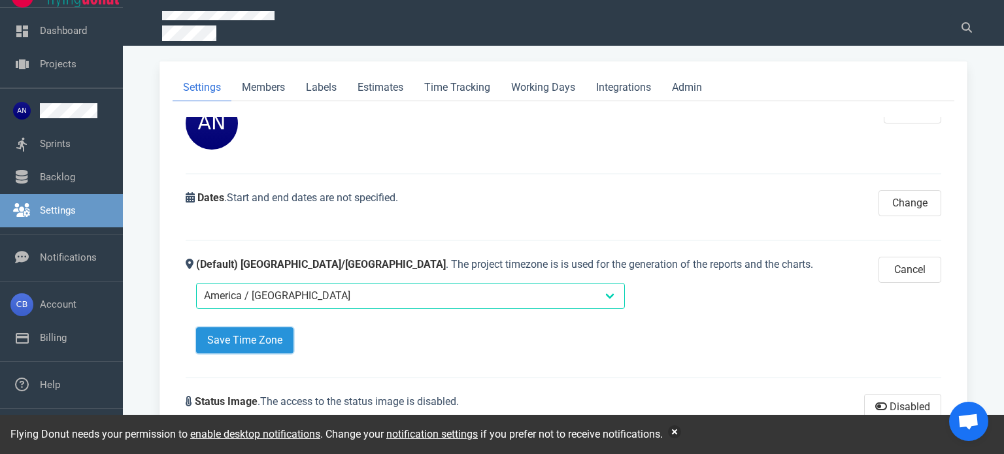
click at [257, 344] on button "Save Time Zone" at bounding box center [244, 340] width 97 height 26
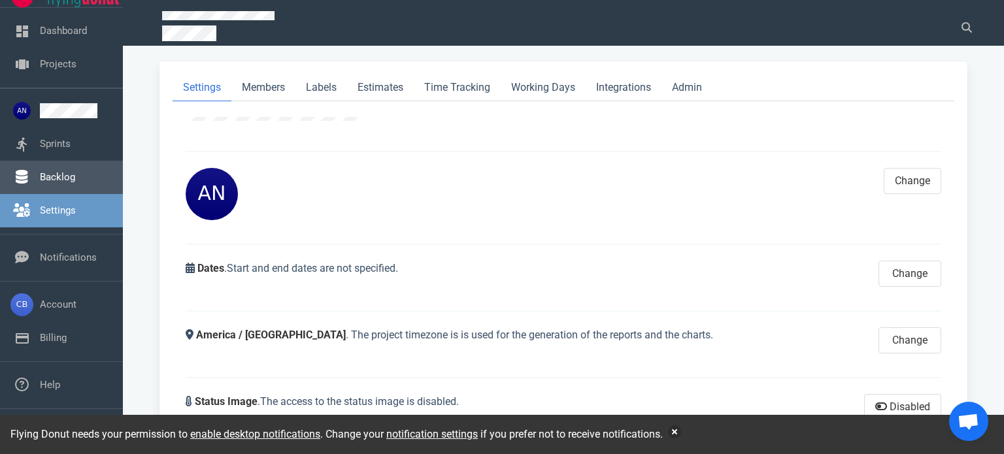
click at [40, 171] on link "Backlog" at bounding box center [57, 177] width 35 height 12
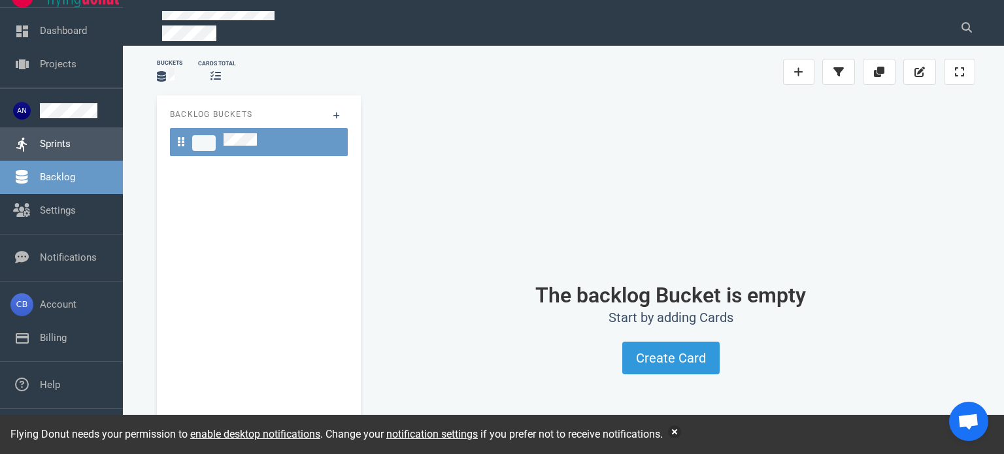
click at [52, 142] on link "Sprints" at bounding box center [55, 144] width 31 height 12
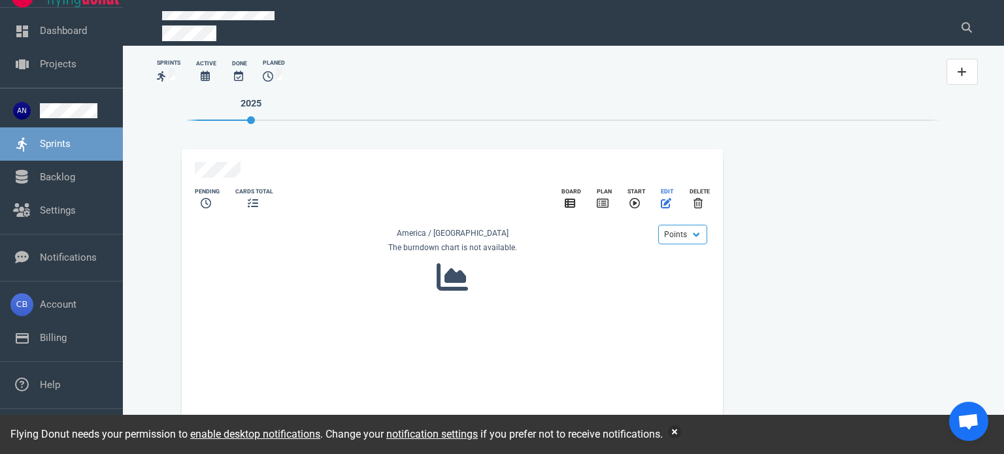
click at [672, 201] on span "slide 1 of 1" at bounding box center [672, 203] width 3 height 12
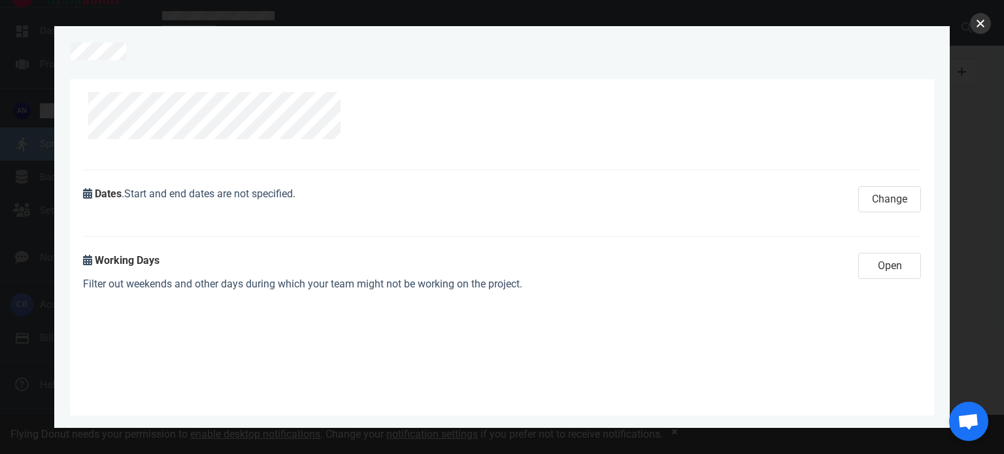
click at [977, 27] on button "close" at bounding box center [980, 23] width 21 height 21
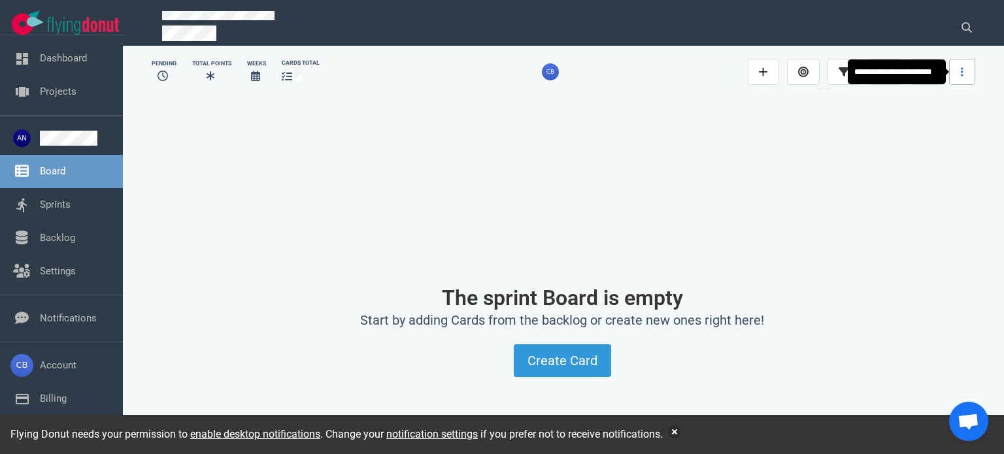
click at [973, 67] on link at bounding box center [962, 72] width 26 height 26
click at [790, 235] on div "The sprint Board is empty Start by adding Cards from the backlog or create new …" at bounding box center [563, 331] width 822 height 467
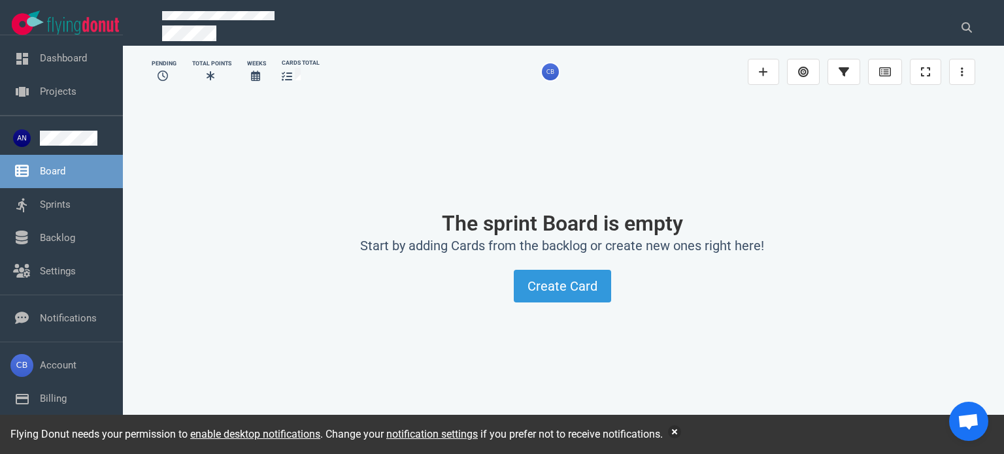
scroll to position [127, 0]
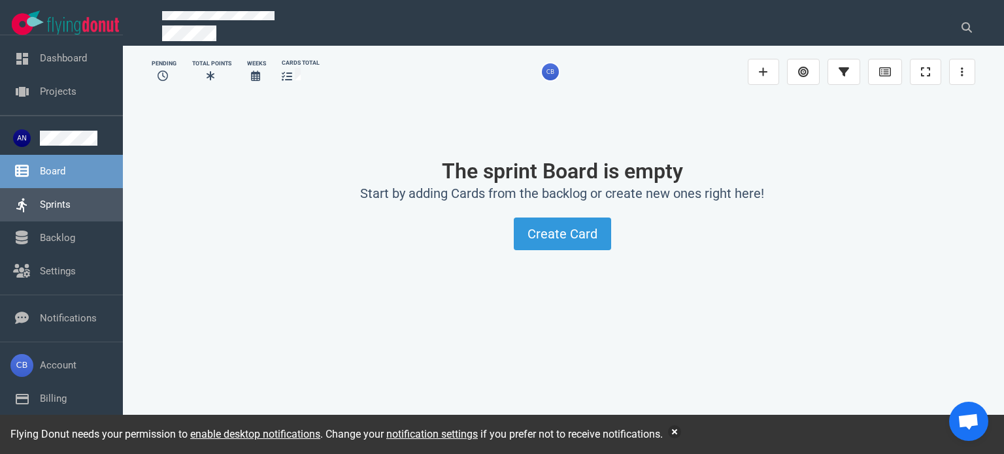
click at [71, 210] on link "Sprints" at bounding box center [55, 205] width 31 height 12
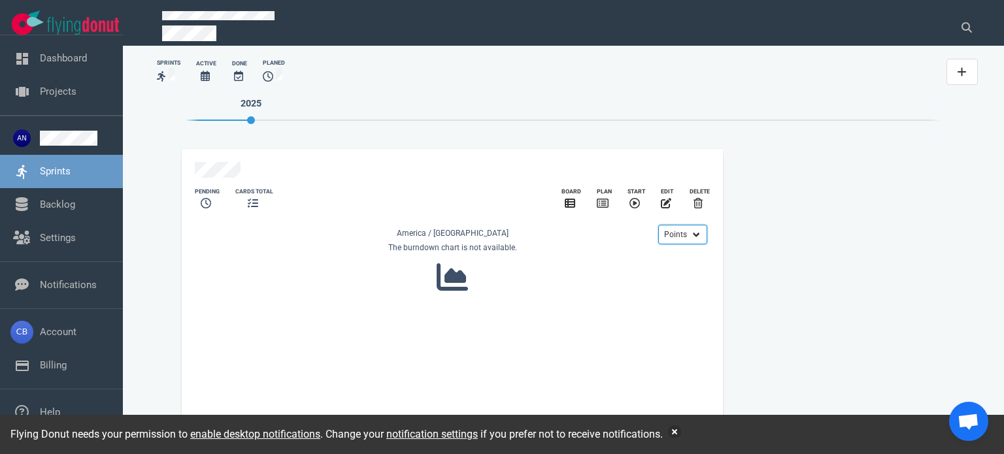
click at [672, 235] on select "Points Hours" at bounding box center [682, 235] width 49 height 20
click at [675, 234] on select "Points Hours" at bounding box center [682, 235] width 49 height 20
click at [680, 229] on select "Points Hours" at bounding box center [682, 235] width 49 height 20
click at [686, 225] on select "Points Hours" at bounding box center [682, 235] width 49 height 20
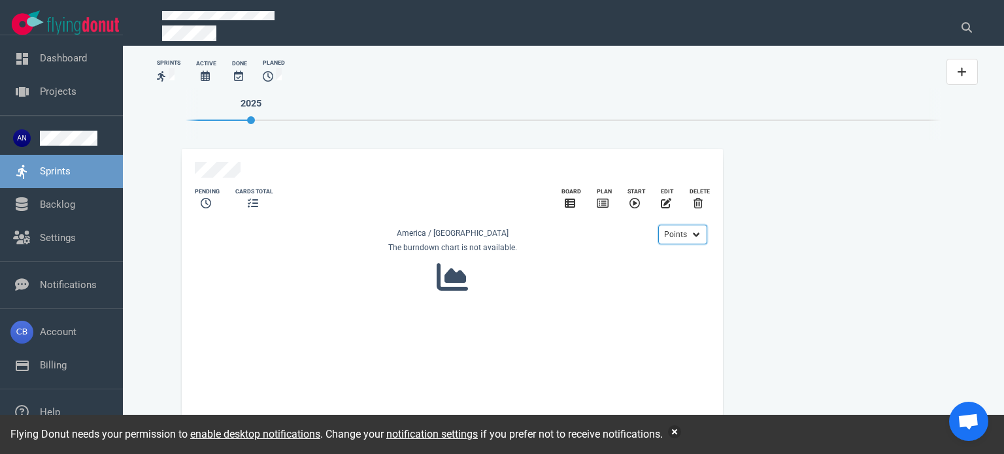
click at [686, 225] on select "Points Hours" at bounding box center [682, 235] width 49 height 20
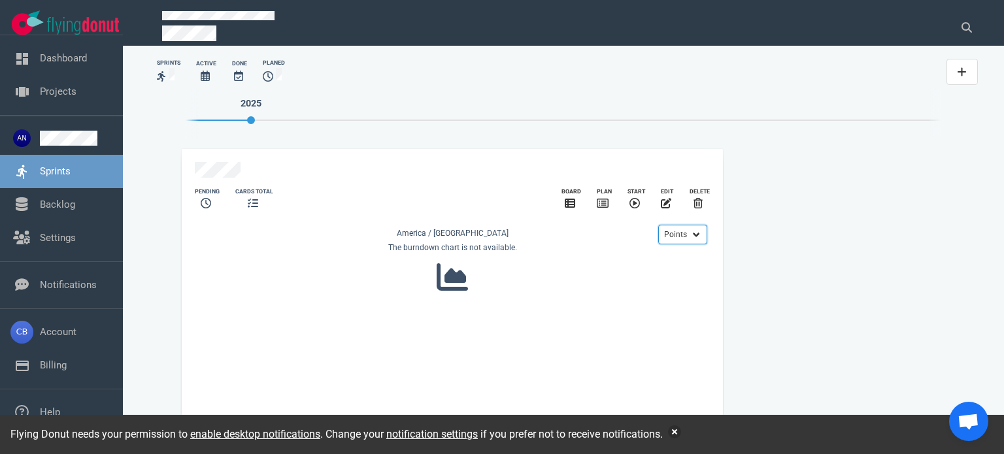
click at [686, 225] on select "Points Hours" at bounding box center [682, 235] width 49 height 20
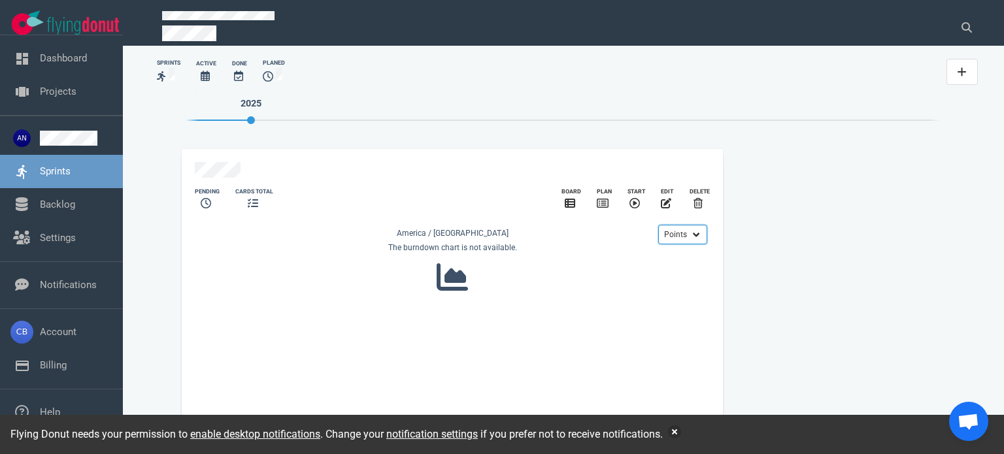
click at [686, 225] on select "Points Hours" at bounding box center [682, 235] width 49 height 20
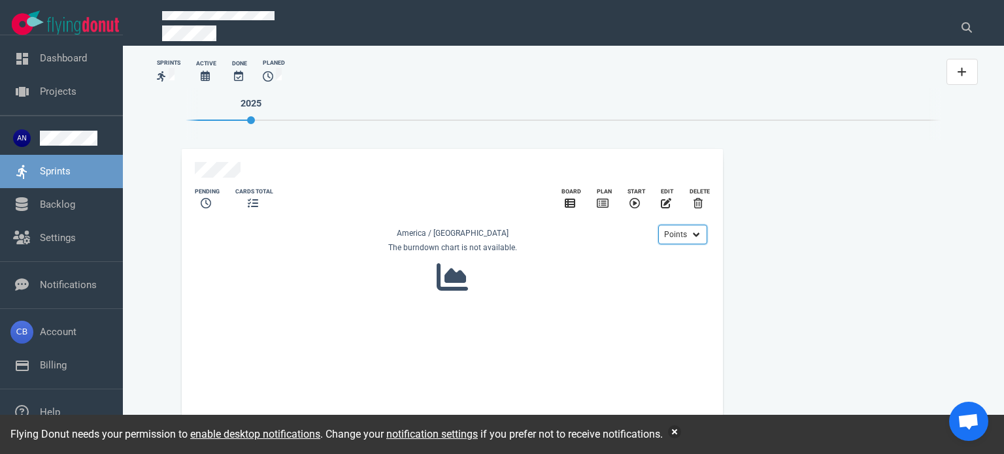
click at [686, 225] on select "Points Hours" at bounding box center [682, 235] width 49 height 20
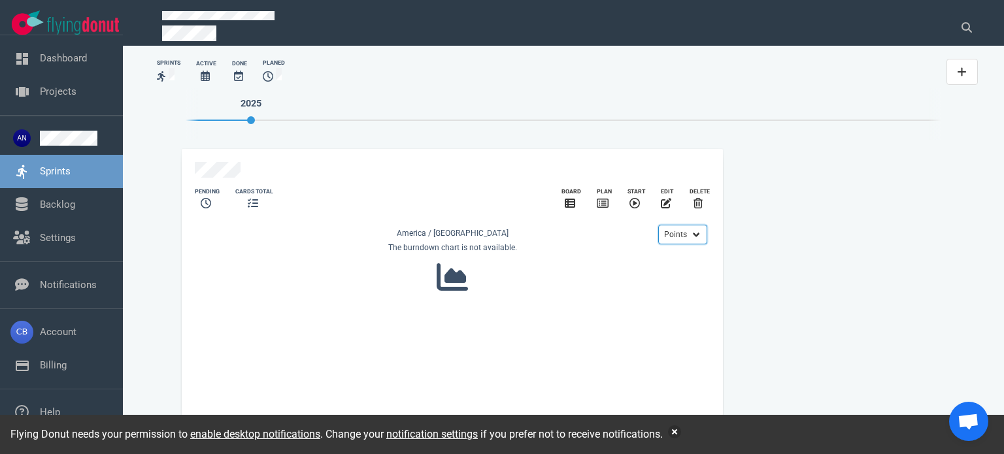
click at [686, 225] on select "Points Hours" at bounding box center [682, 235] width 49 height 20
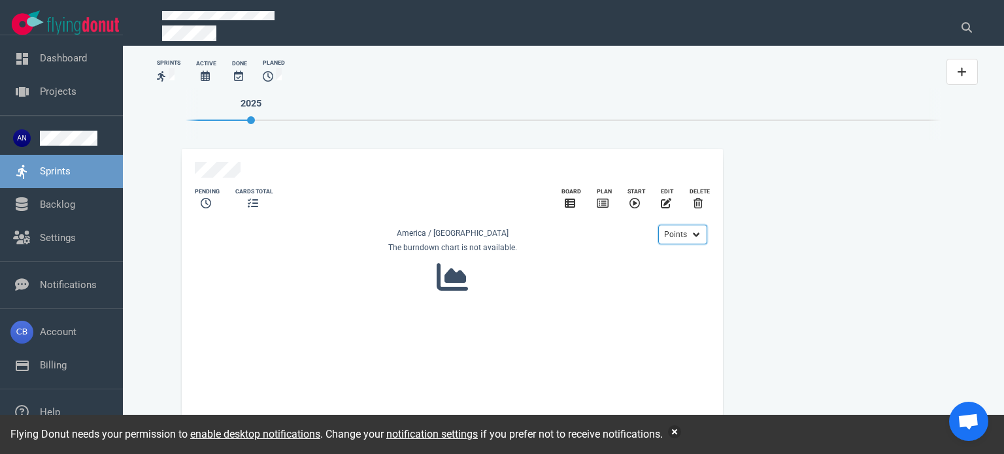
click at [686, 225] on select "Points Hours" at bounding box center [682, 235] width 49 height 20
click at [641, 279] on div "The burndown chart is not available." at bounding box center [452, 267] width 514 height 51
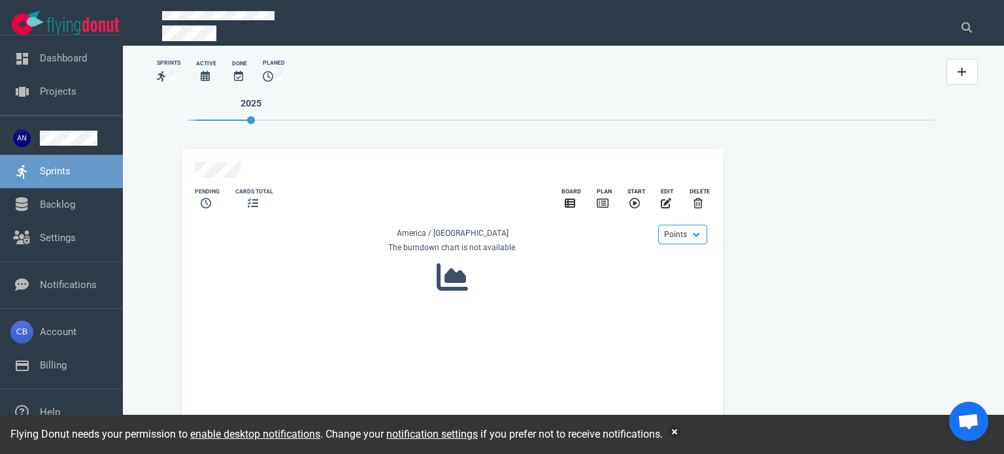
click at [512, 175] on div "slide 1 of 1" at bounding box center [448, 171] width 507 height 19
